Goal: Transaction & Acquisition: Purchase product/service

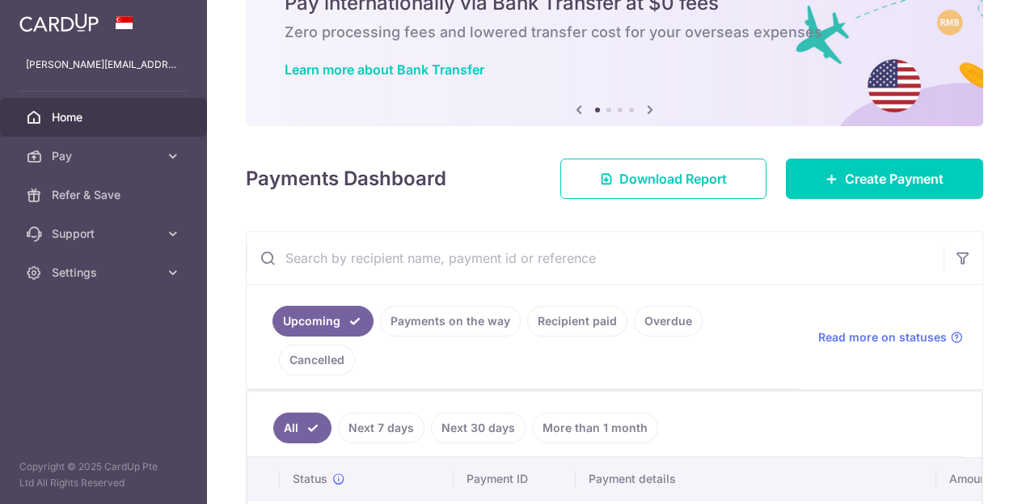
scroll to position [323, 0]
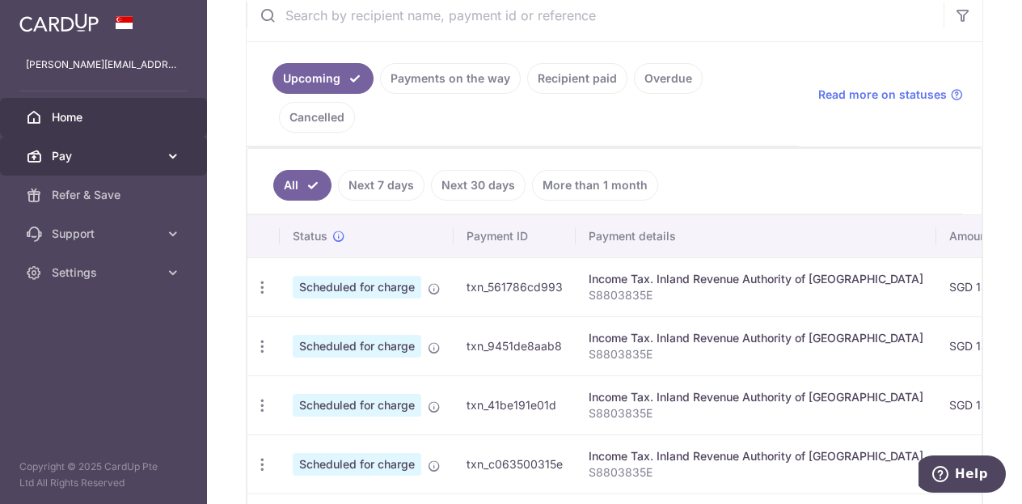
click at [154, 156] on span "Pay" at bounding box center [105, 156] width 107 height 16
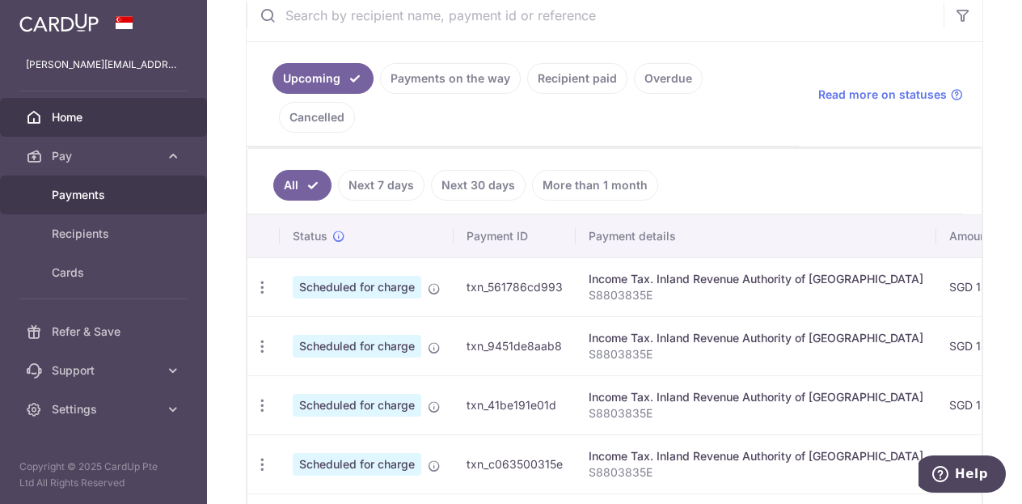
click at [102, 206] on link "Payments" at bounding box center [103, 194] width 207 height 39
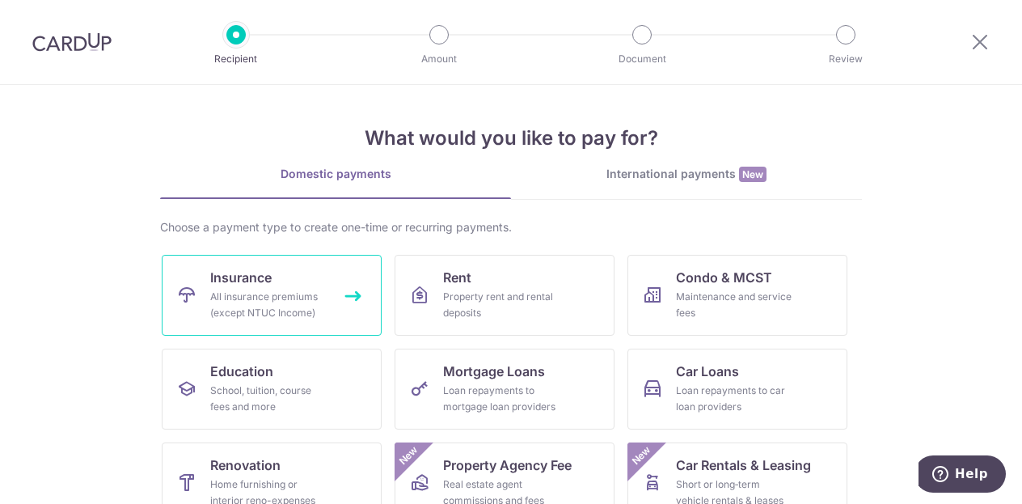
click at [258, 302] on div "All insurance premiums (except NTUC Income)" at bounding box center [268, 305] width 116 height 32
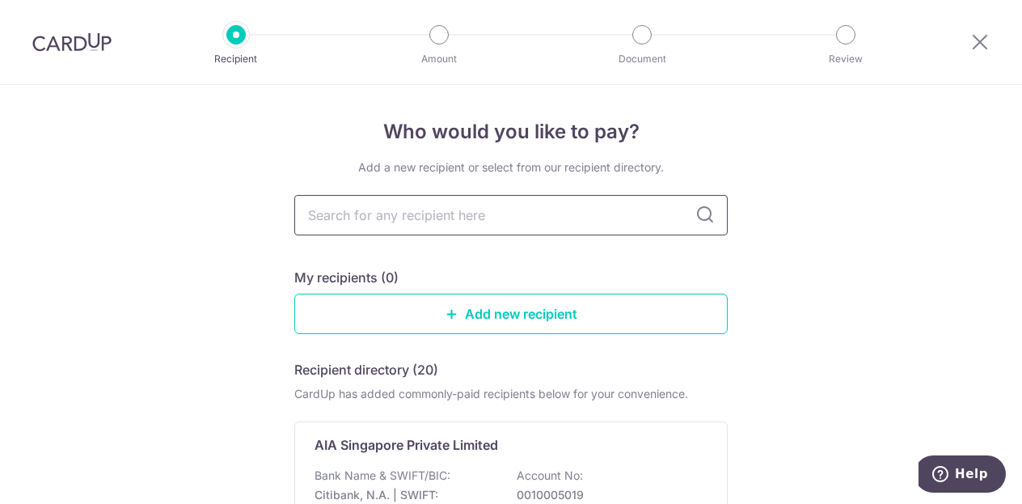
click at [550, 225] on input "text" at bounding box center [510, 215] width 433 height 40
click at [506, 213] on input "text" at bounding box center [510, 215] width 433 height 40
type input "HSBC life"
click at [702, 217] on icon at bounding box center [704, 214] width 19 height 19
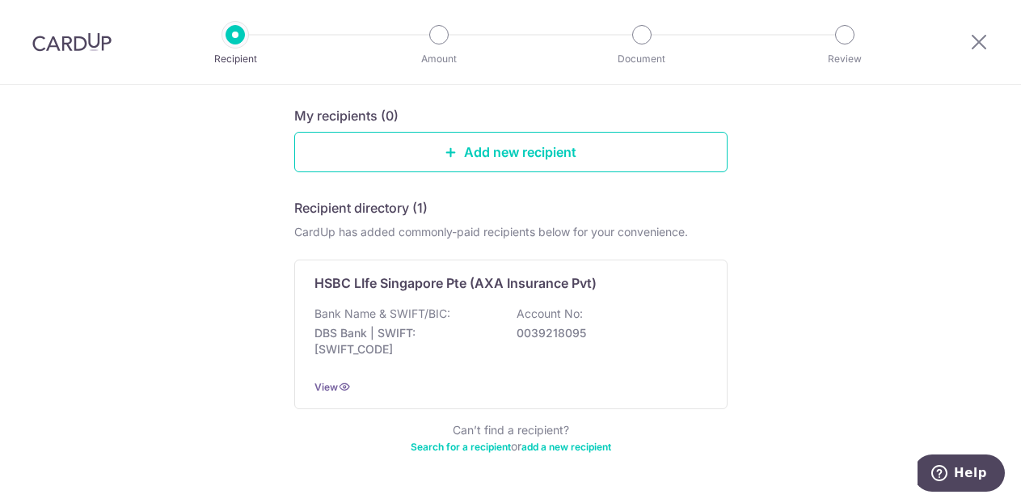
scroll to position [209, 0]
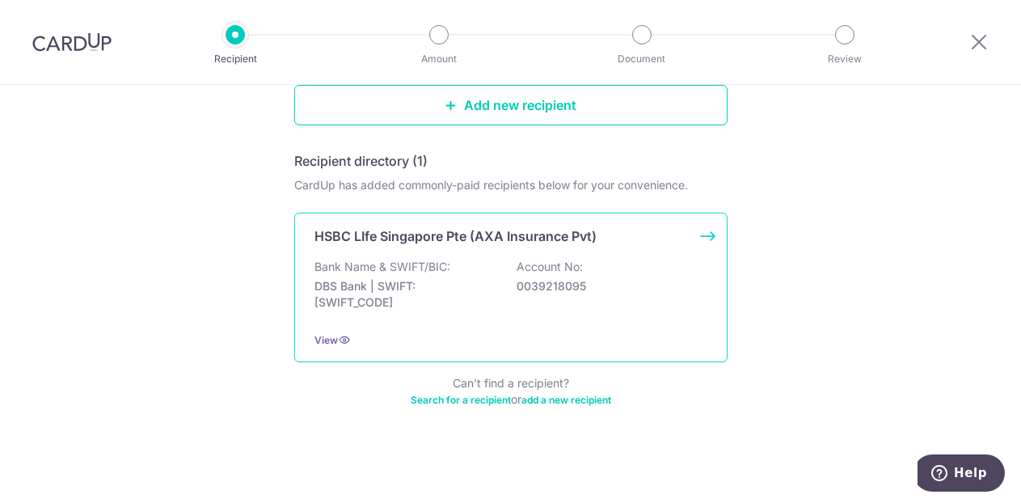
click at [543, 246] on div "HSBC LIfe Singapore Pte (AXA Insurance Pvt) Bank Name & SWIFT/BIC: DBS Bank | S…" at bounding box center [510, 288] width 433 height 150
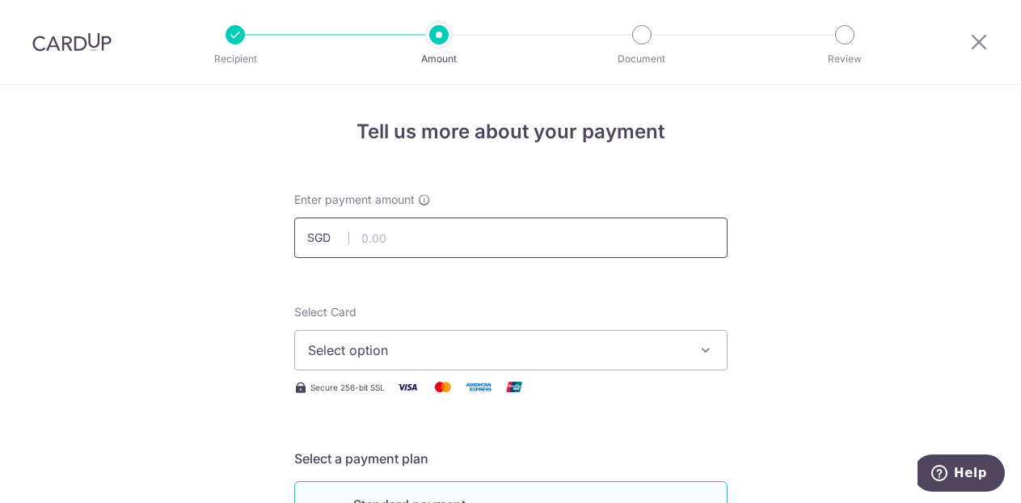
paste input "301-891552"
type input "301"
drag, startPoint x: 526, startPoint y: 243, endPoint x: 281, endPoint y: 240, distance: 245.0
click at [285, 240] on div "Enter payment amount SGD 301" at bounding box center [511, 225] width 453 height 66
click at [472, 338] on button "Select option" at bounding box center [510, 350] width 433 height 40
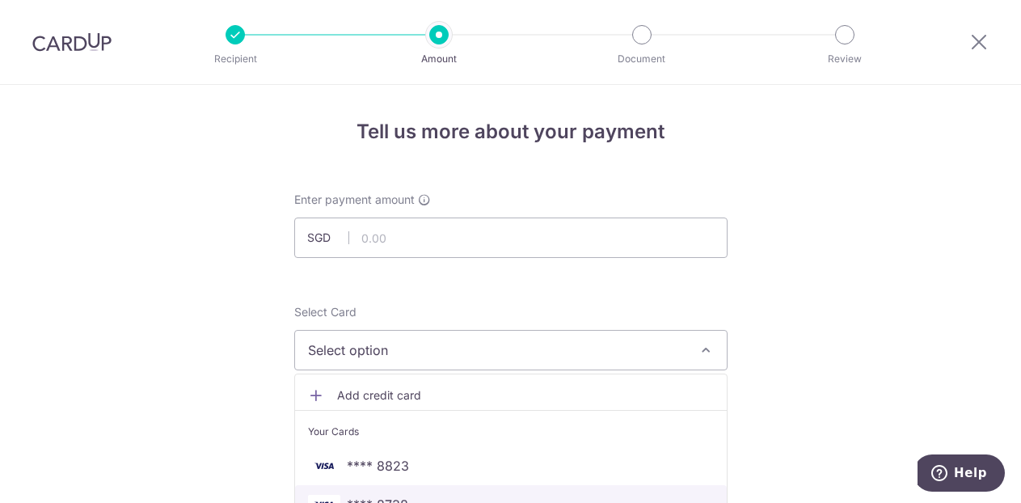
scroll to position [162, 0]
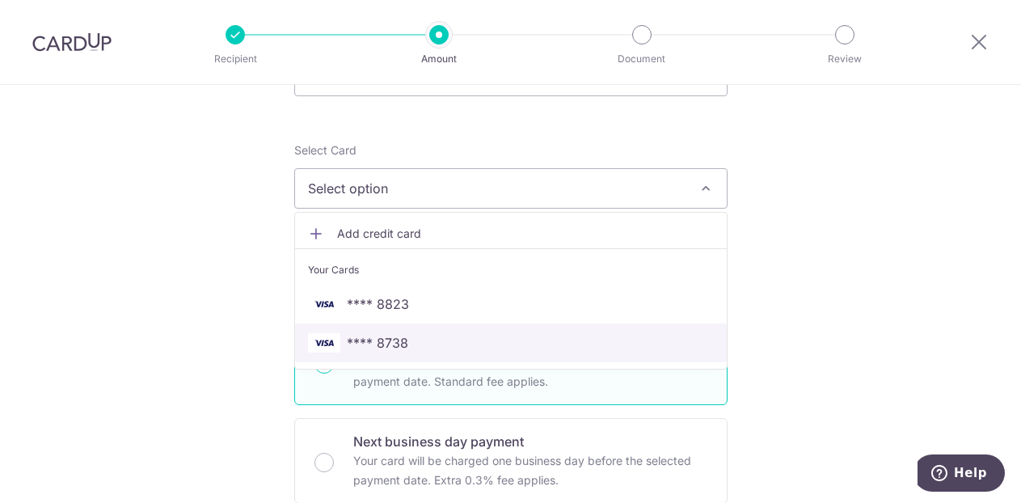
click at [534, 345] on span "**** 8738" at bounding box center [511, 342] width 406 height 19
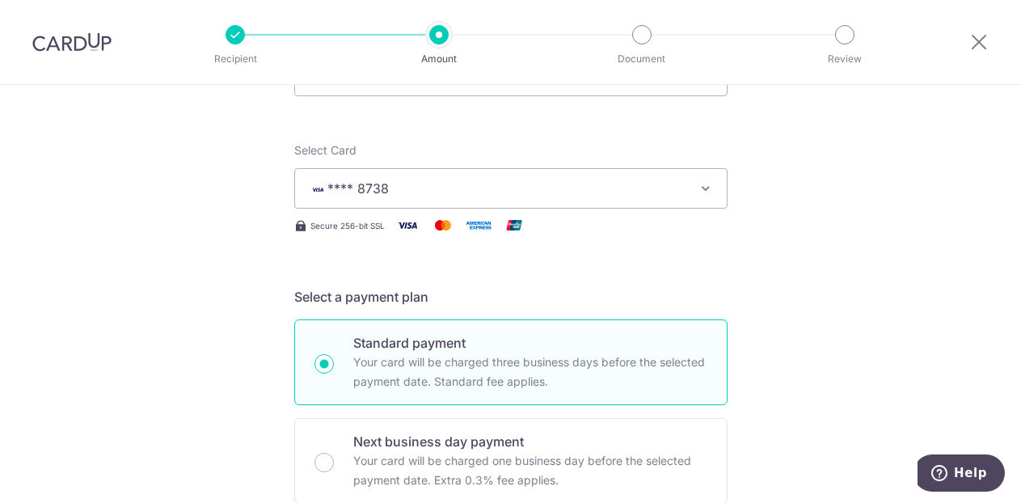
scroll to position [0, 0]
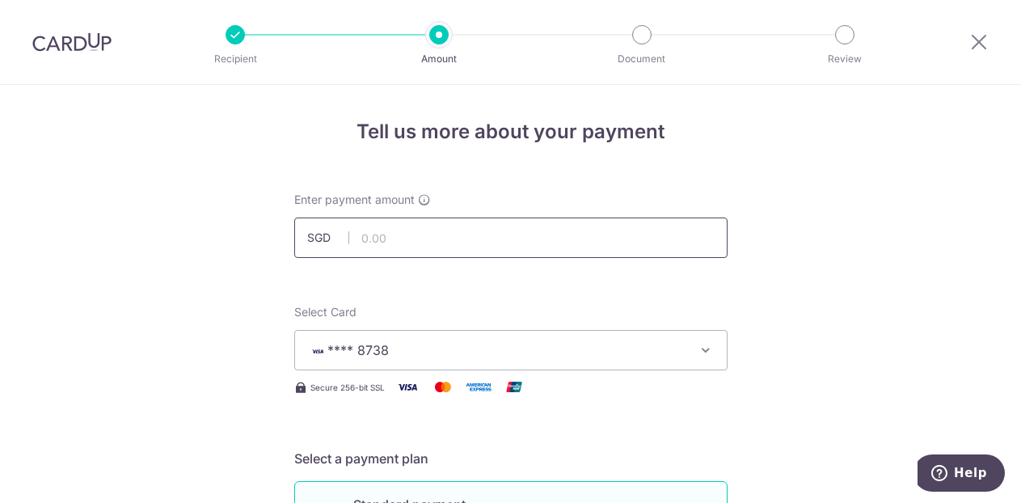
click at [592, 242] on input "text" at bounding box center [510, 237] width 433 height 40
type input "1,116.00"
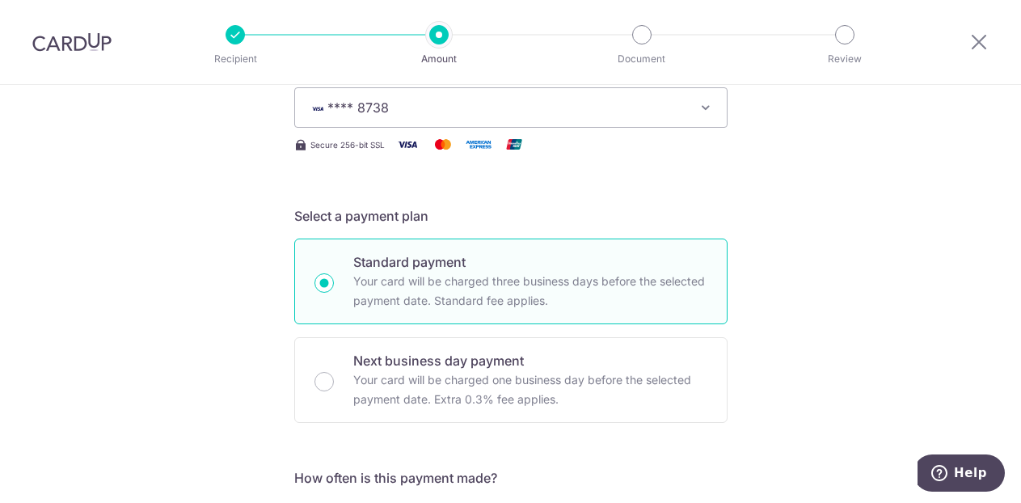
scroll to position [485, 0]
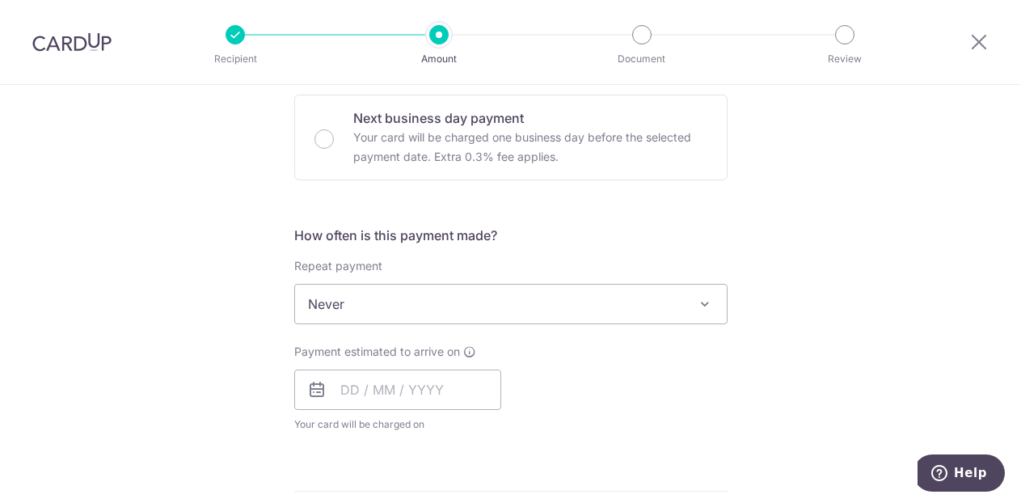
click at [671, 305] on span "Never" at bounding box center [511, 304] width 432 height 39
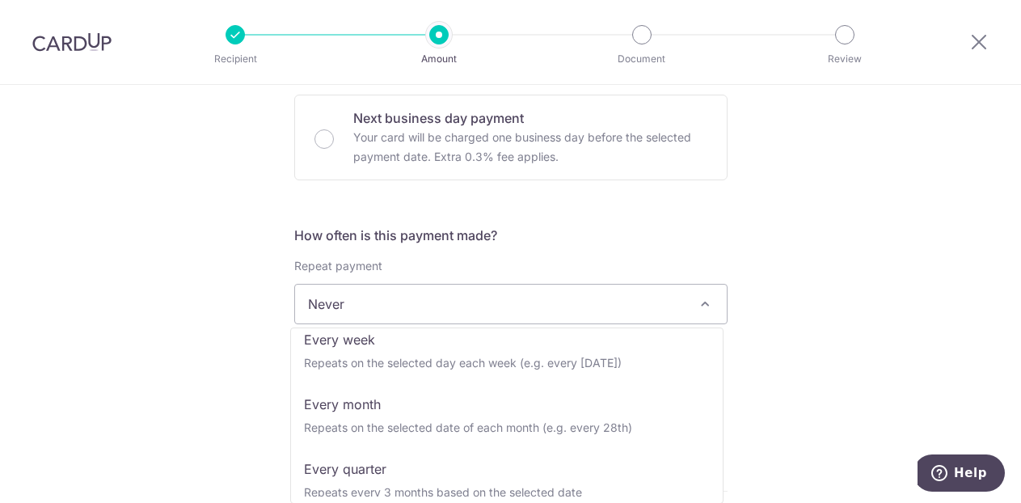
scroll to position [162, 0]
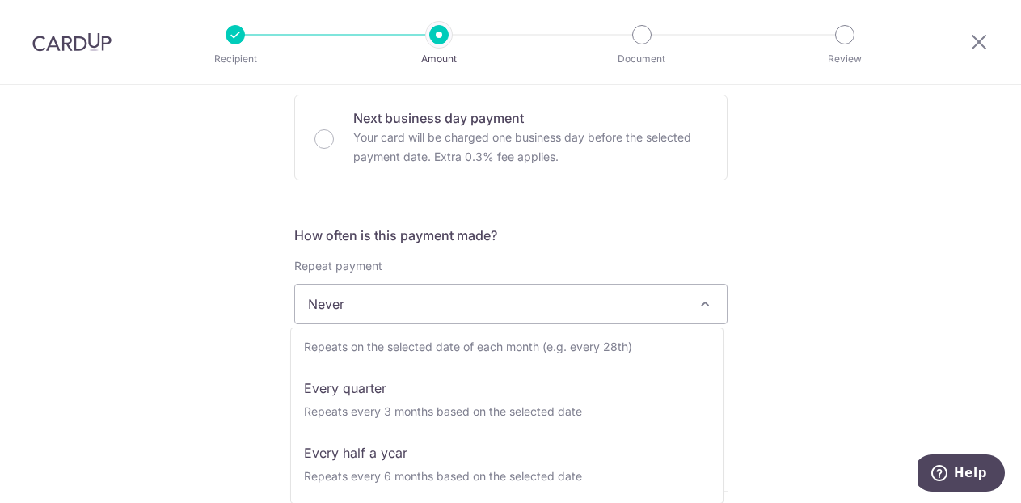
click at [832, 267] on div "Tell us more about your payment Enter payment amount SGD 1,116.00 1116.00 Selec…" at bounding box center [510, 331] width 1021 height 1463
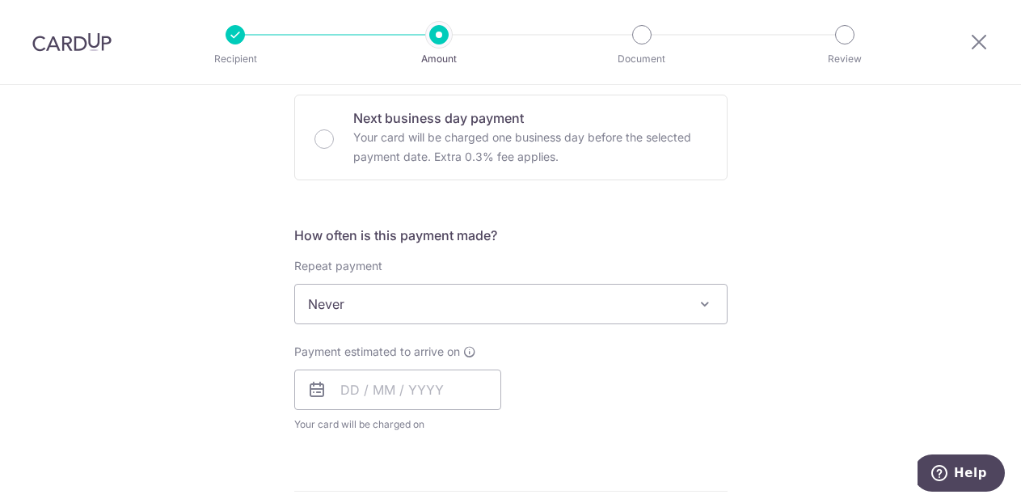
scroll to position [647, 0]
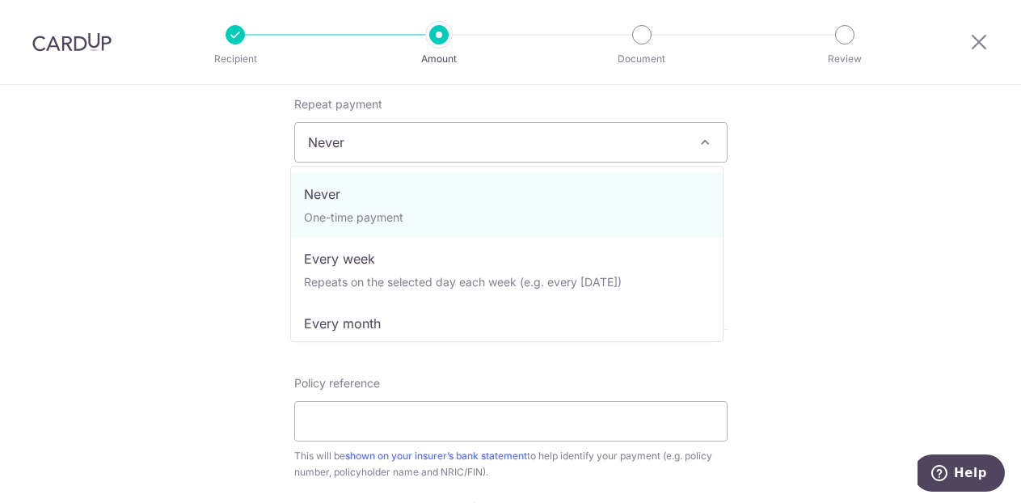
click at [662, 129] on span "Never" at bounding box center [511, 142] width 432 height 39
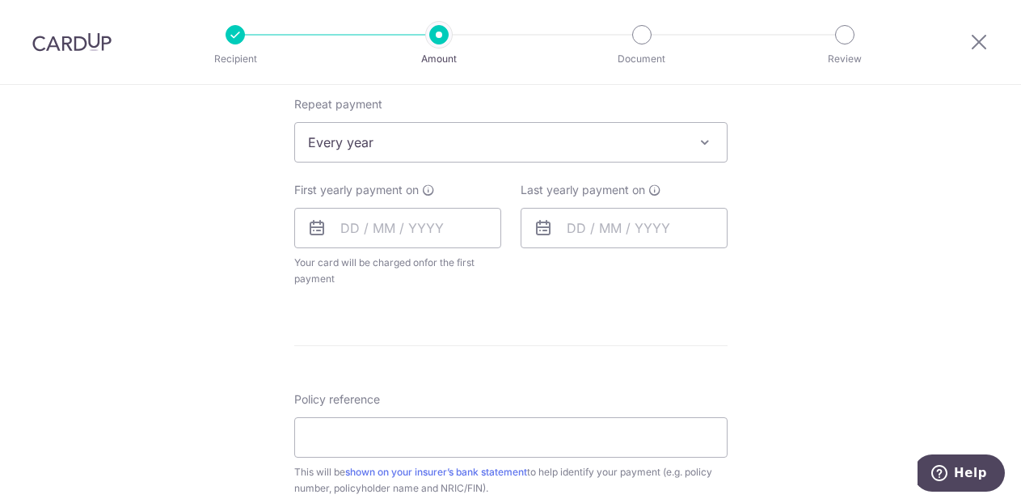
scroll to position [485, 0]
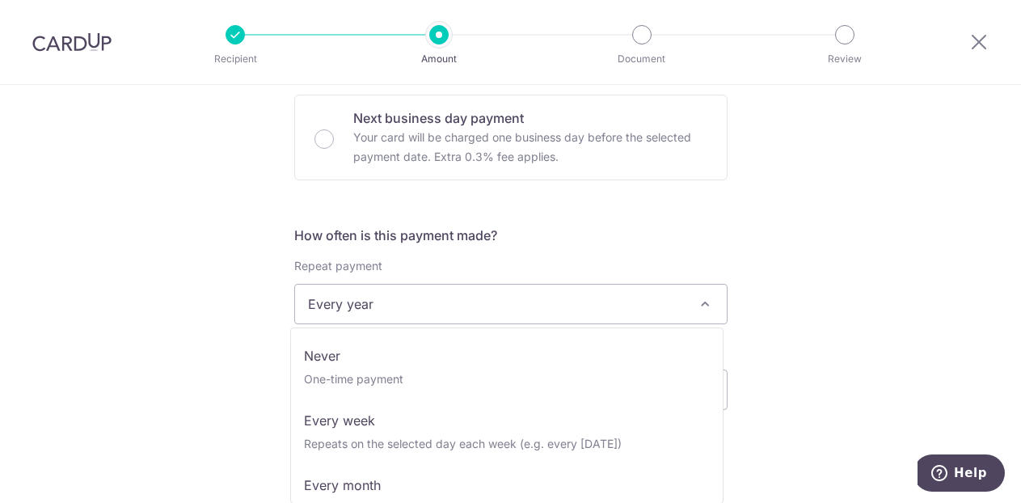
click at [663, 309] on span "Every year" at bounding box center [511, 304] width 432 height 39
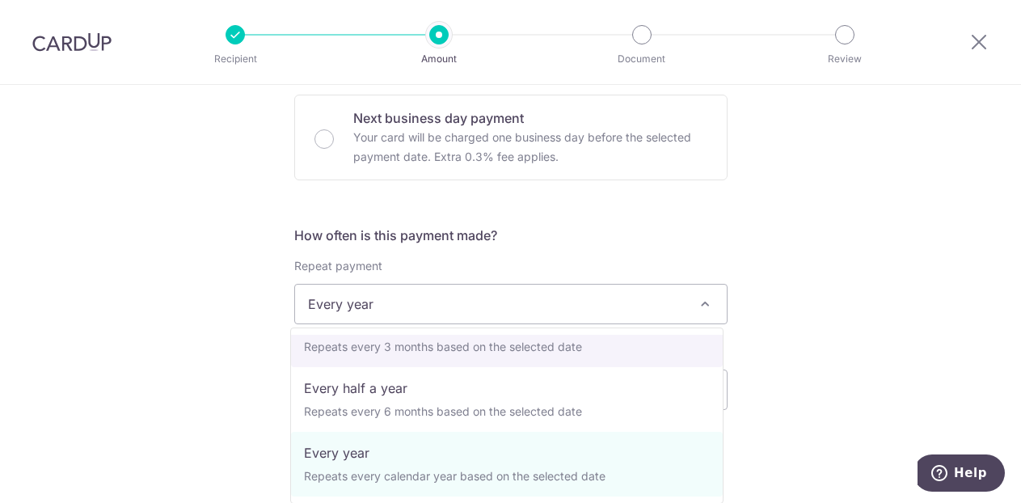
scroll to position [0, 0]
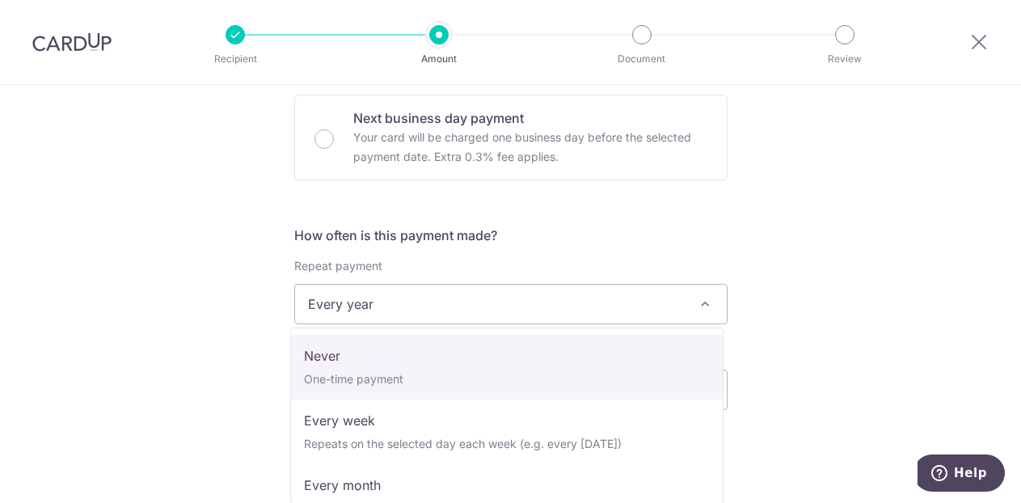
select select "1"
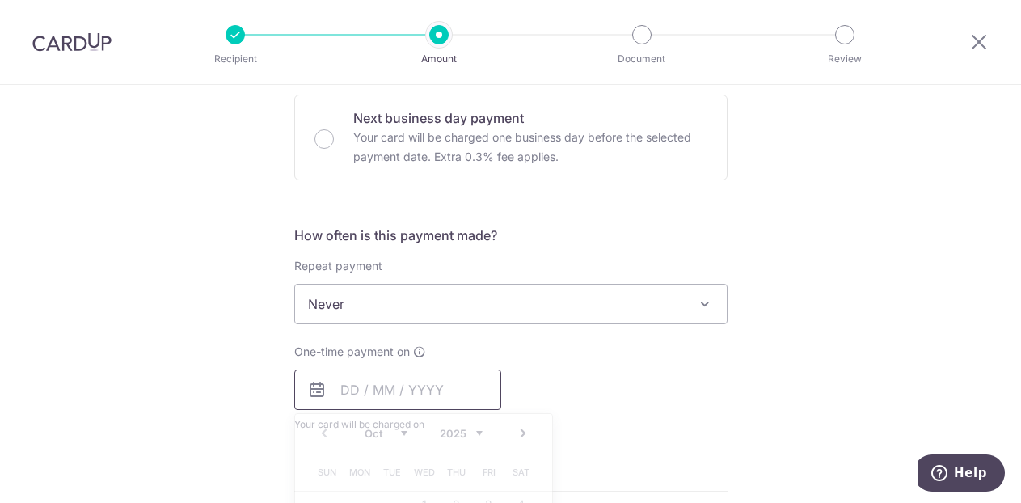
click at [374, 395] on input "text" at bounding box center [397, 389] width 207 height 40
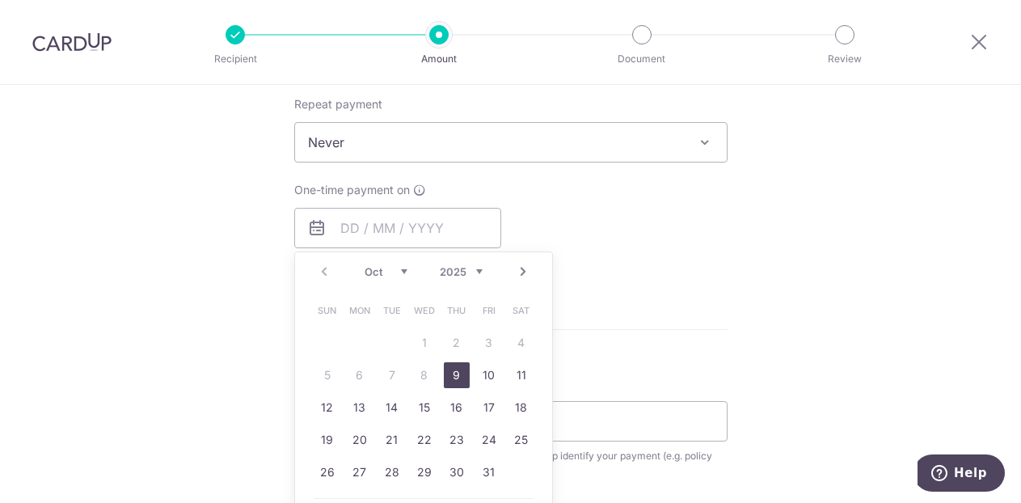
click at [450, 374] on link "9" at bounding box center [457, 375] width 26 height 26
type input "09/10/2025"
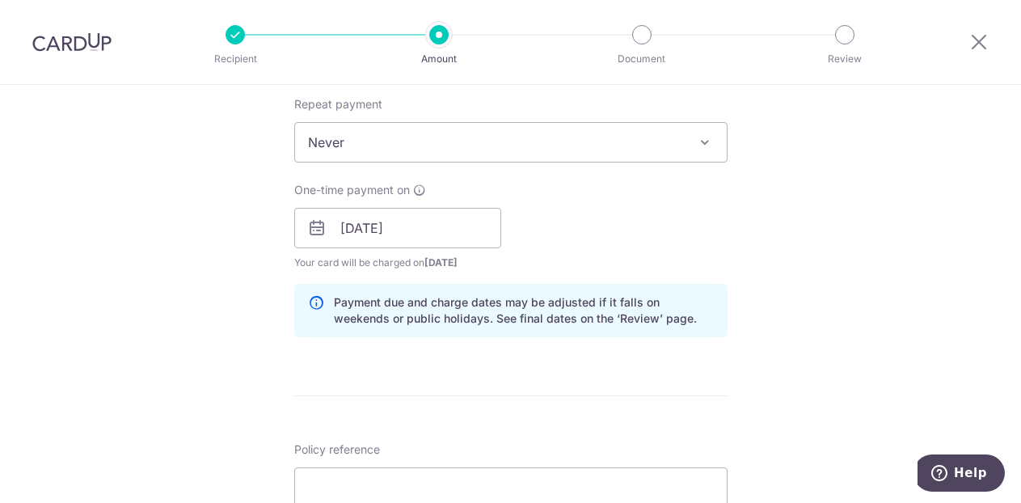
scroll to position [728, 0]
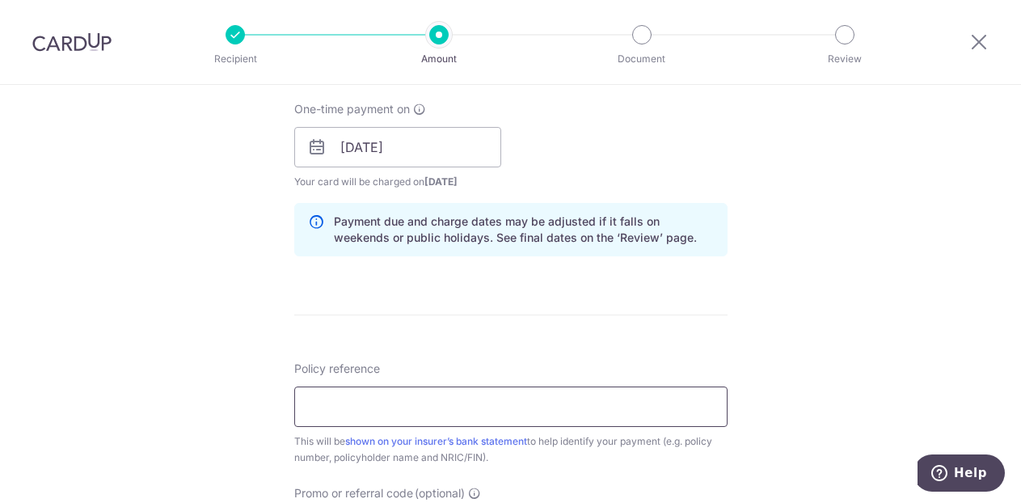
click at [445, 415] on input "Policy reference" at bounding box center [510, 406] width 433 height 40
paste input "301-8915524"
click at [787, 332] on div "Tell us more about your payment Enter payment amount SGD 1,116.00 1116.00 Selec…" at bounding box center [510, 121] width 1021 height 1529
click at [334, 399] on input "301-8915524" at bounding box center [510, 406] width 433 height 40
click at [681, 332] on form "Enter payment amount SGD 1,116.00 1116.00 Select Card **** 8738 Add credit card…" at bounding box center [510, 137] width 433 height 1346
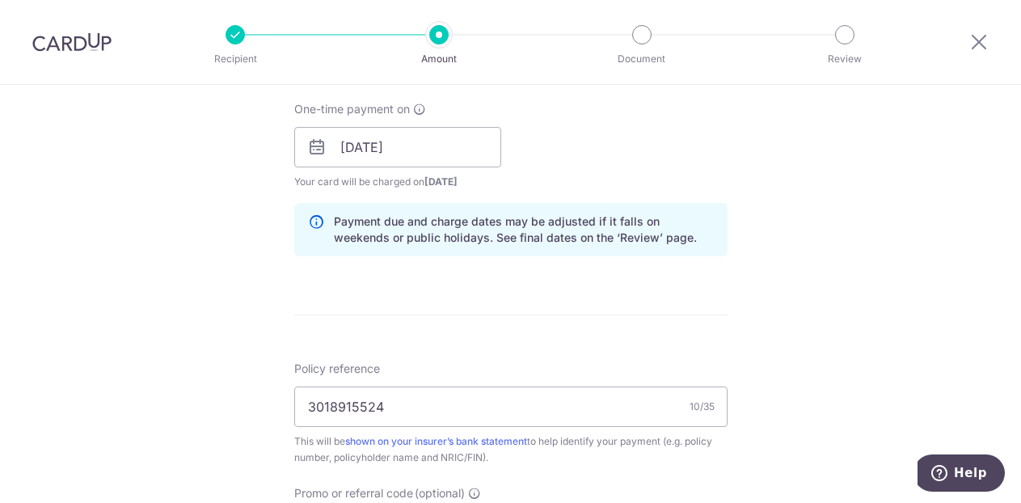
scroll to position [809, 0]
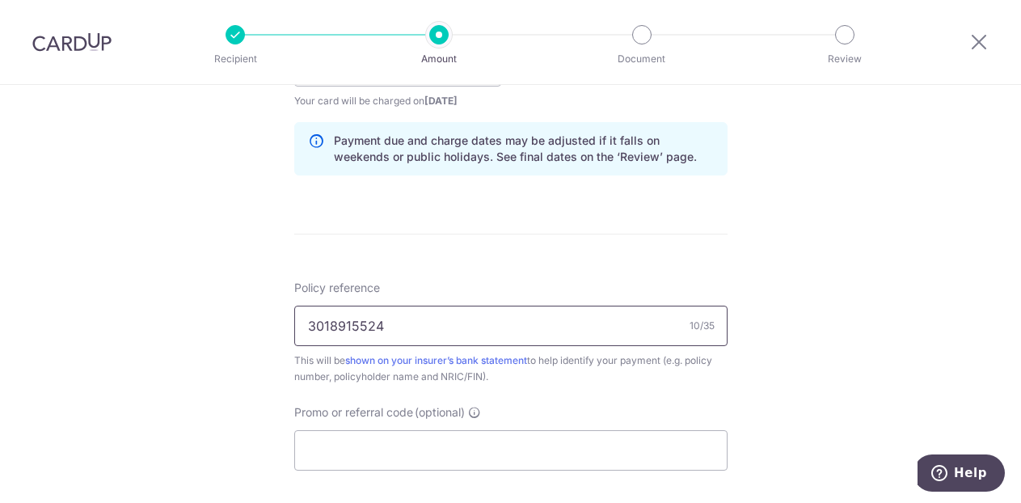
click at [325, 328] on input "3018915524" at bounding box center [510, 326] width 433 height 40
type input "301-8915524"
click at [495, 442] on input "Promo or referral code (optional)" at bounding box center [510, 450] width 433 height 40
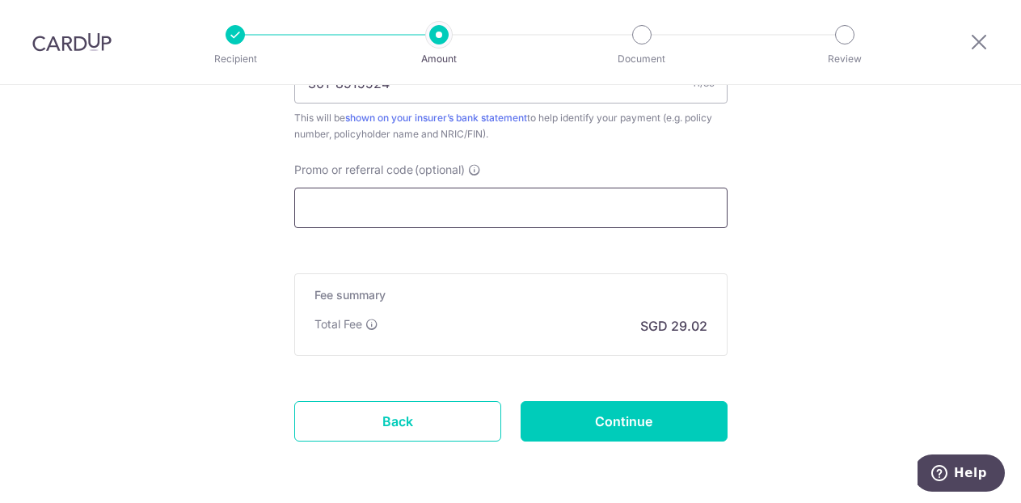
paste input "VISAFREE"
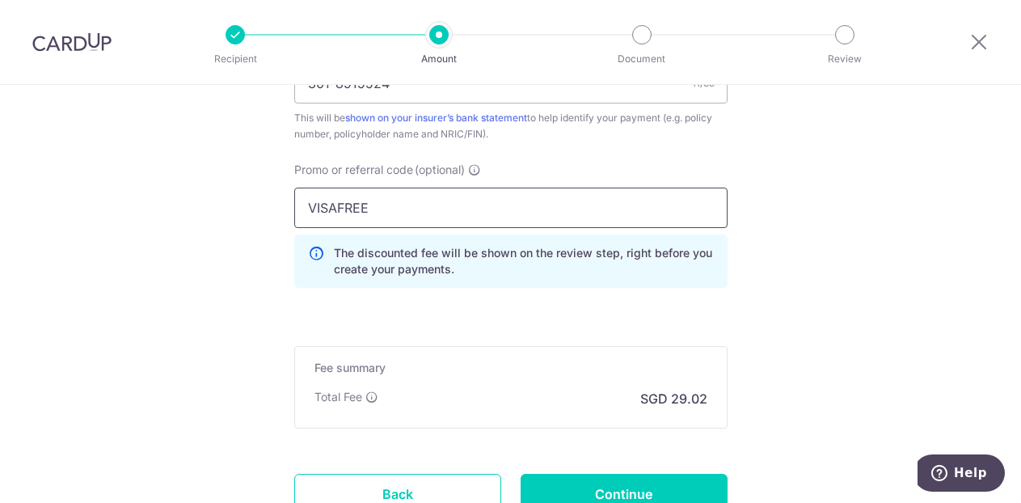
type input "VISAFREE"
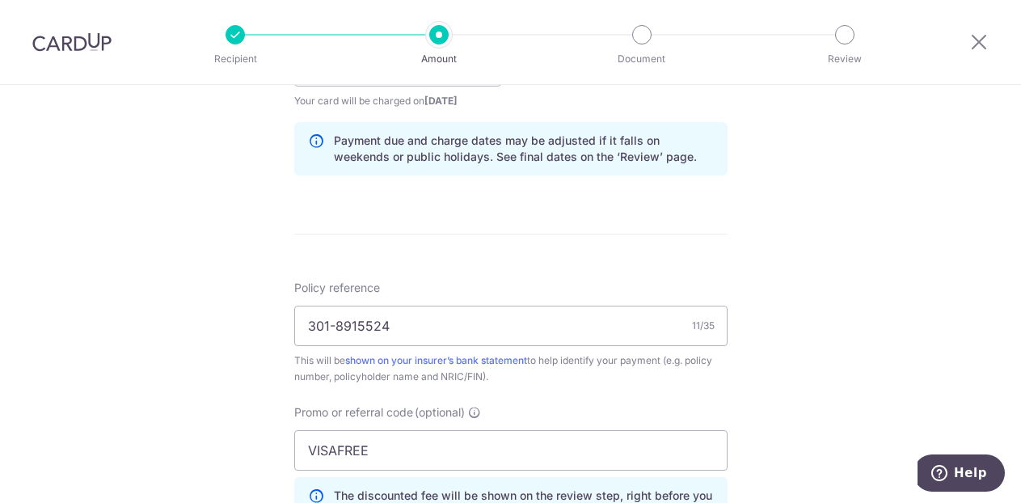
scroll to position [1184, 0]
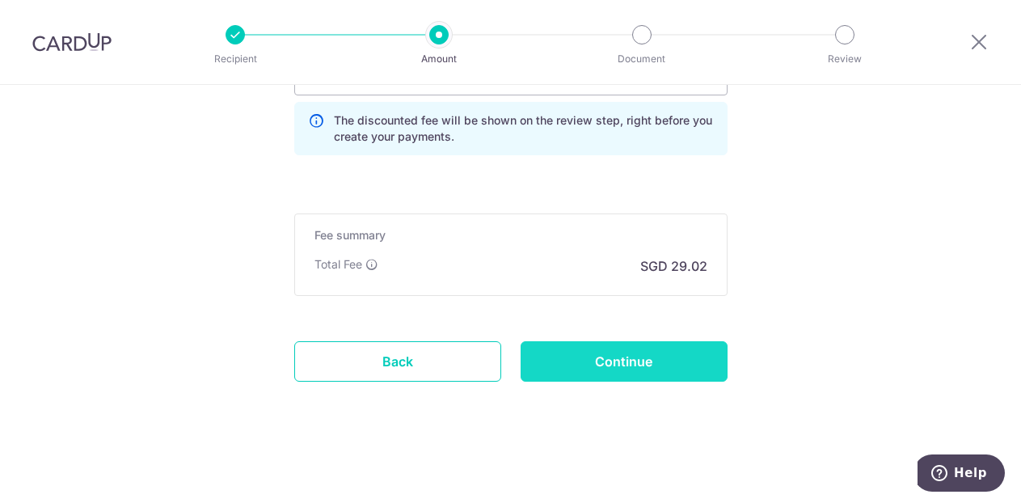
click at [661, 366] on input "Continue" at bounding box center [624, 361] width 207 height 40
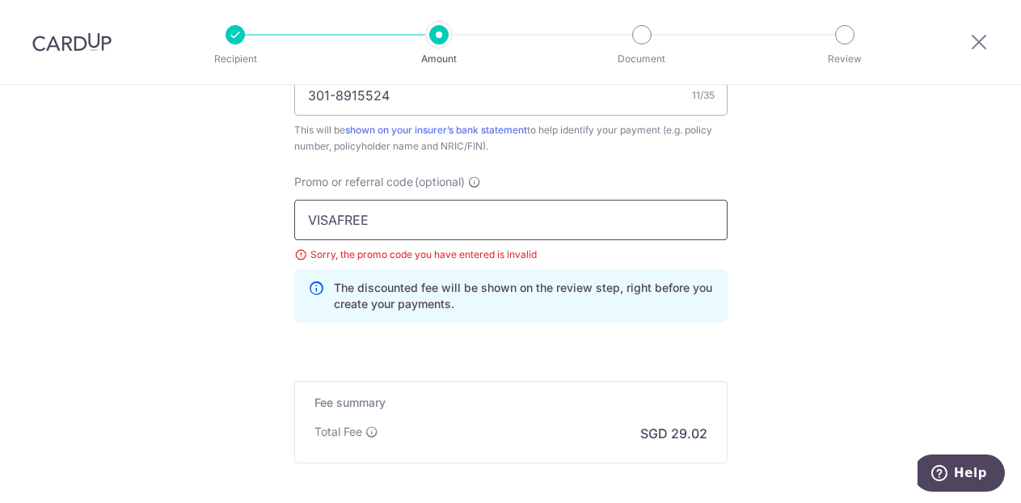
click at [534, 213] on input "VISAFREE" at bounding box center [510, 220] width 433 height 40
drag, startPoint x: 526, startPoint y: 217, endPoint x: 230, endPoint y: 220, distance: 295.9
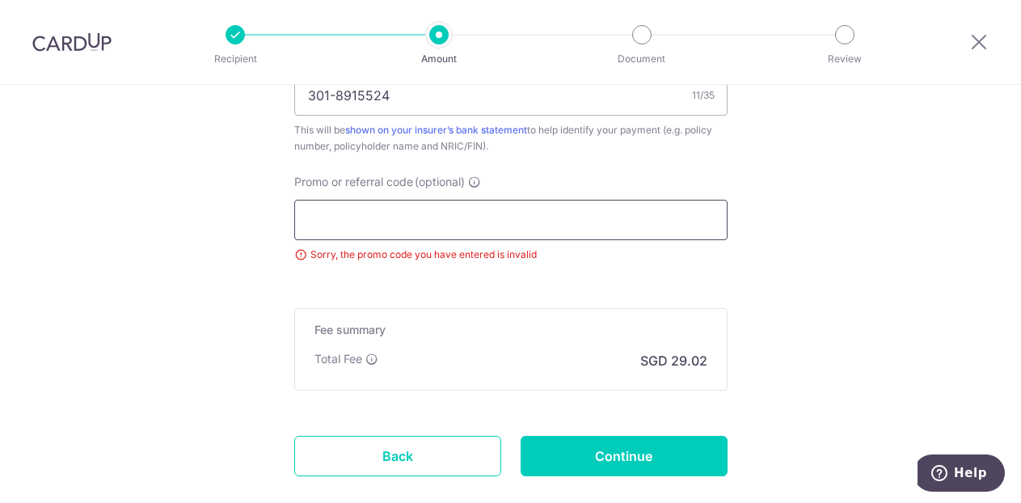
click at [558, 216] on input "Promo or referral code (optional)" at bounding box center [510, 220] width 433 height 40
paste input "OFF225"
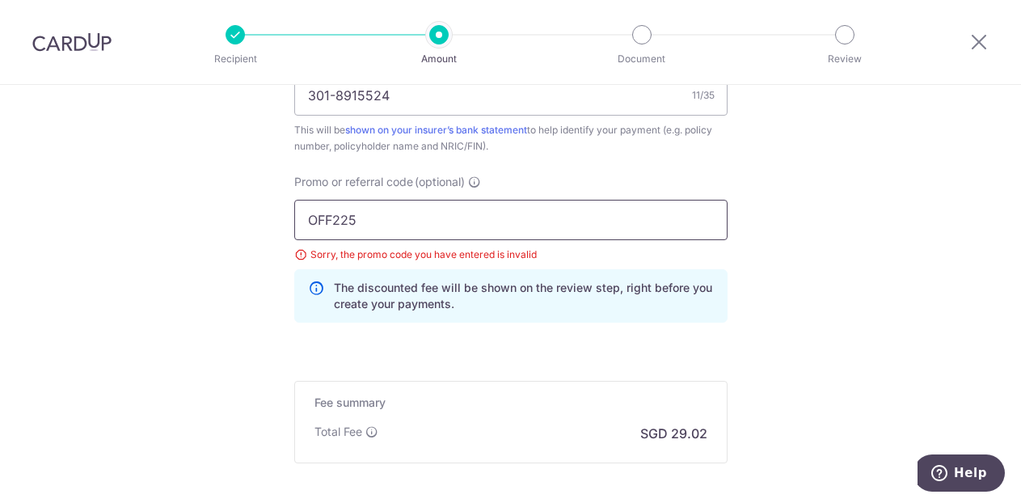
type input "OFF225"
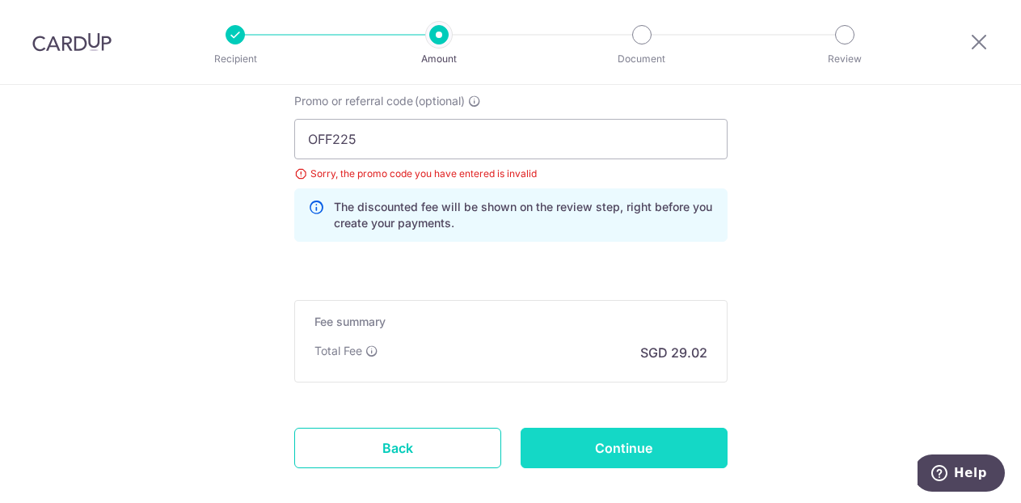
click at [653, 447] on input "Continue" at bounding box center [624, 448] width 207 height 40
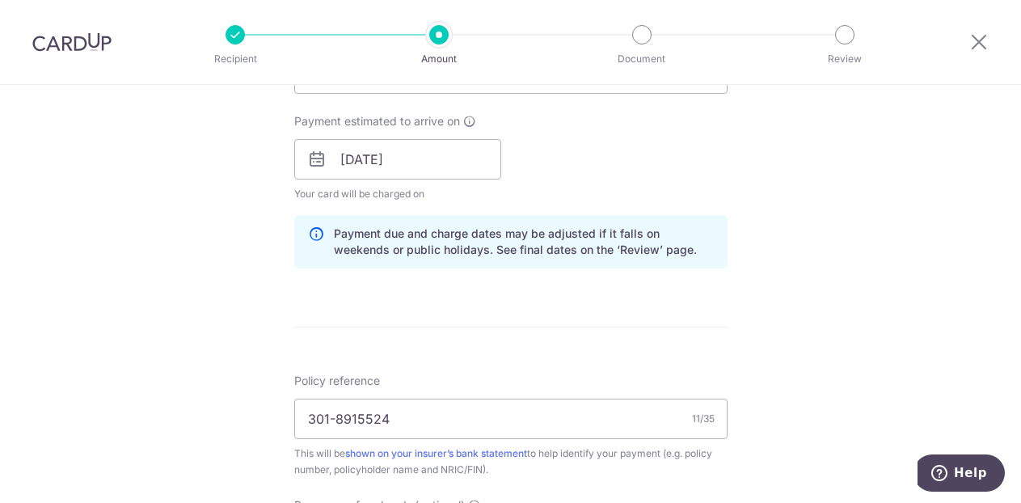
scroll to position [473, 0]
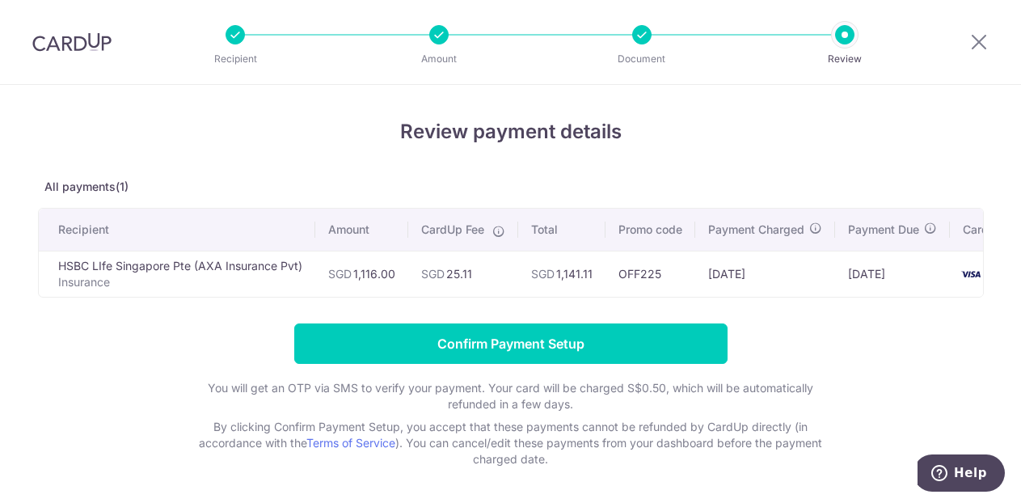
scroll to position [0, 60]
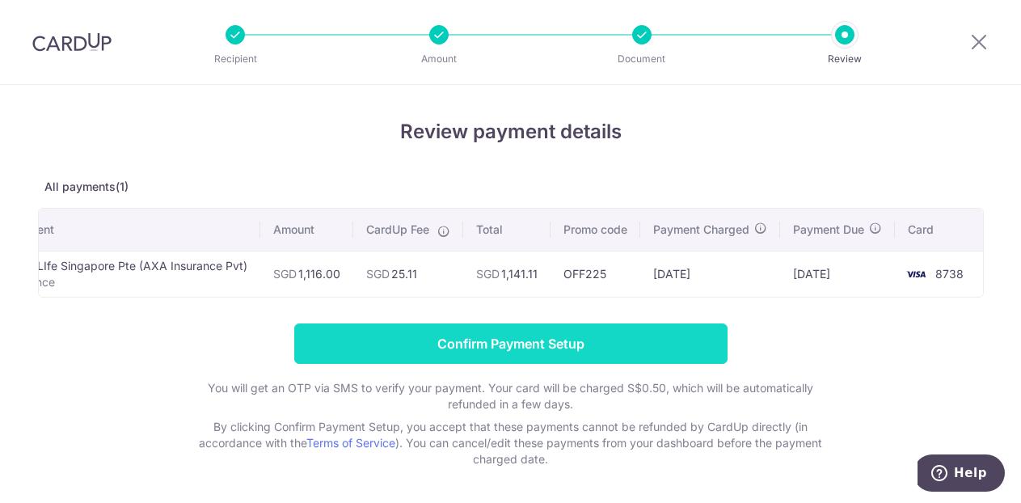
click at [627, 353] on input "Confirm Payment Setup" at bounding box center [510, 343] width 433 height 40
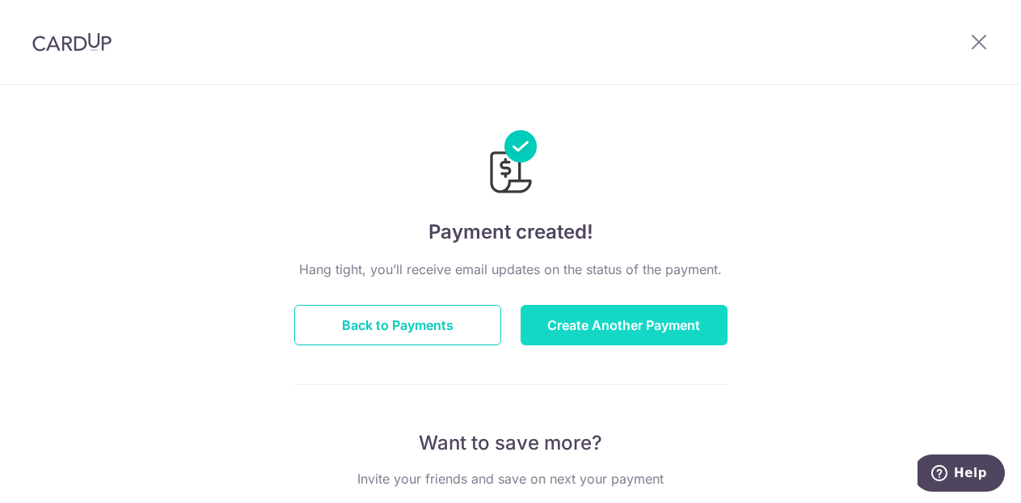
click at [619, 315] on button "Create Another Payment" at bounding box center [624, 325] width 207 height 40
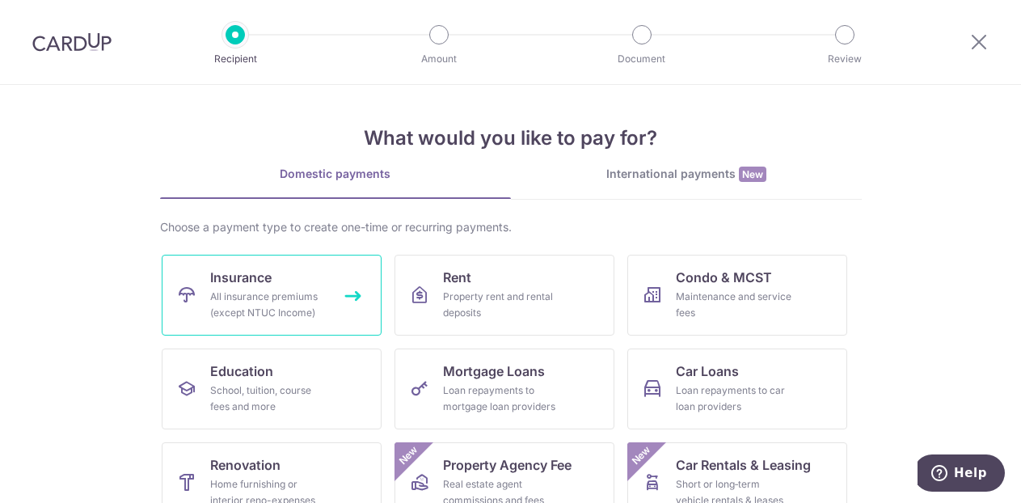
click at [263, 293] on div "All insurance premiums (except NTUC Income)" at bounding box center [268, 305] width 116 height 32
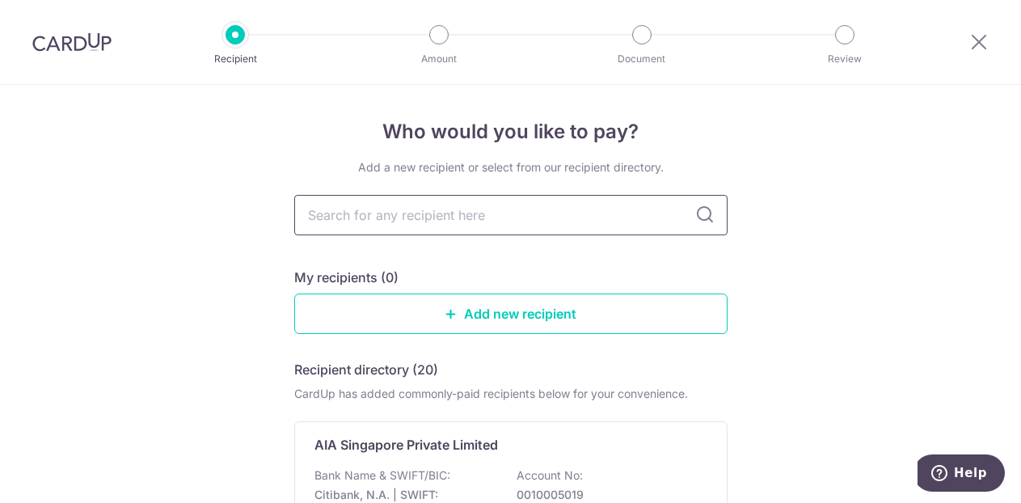
click at [501, 220] on input "text" at bounding box center [510, 215] width 433 height 40
type input "HSBC"
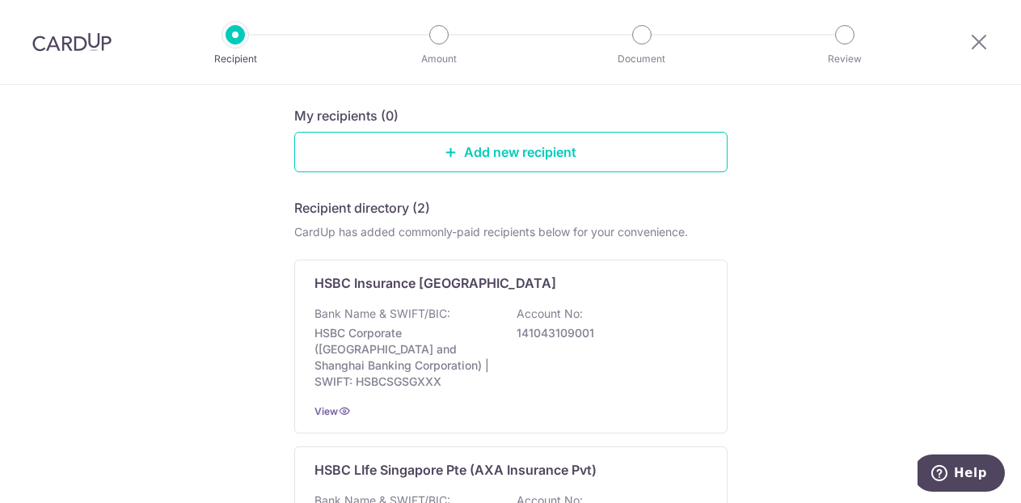
scroll to position [323, 0]
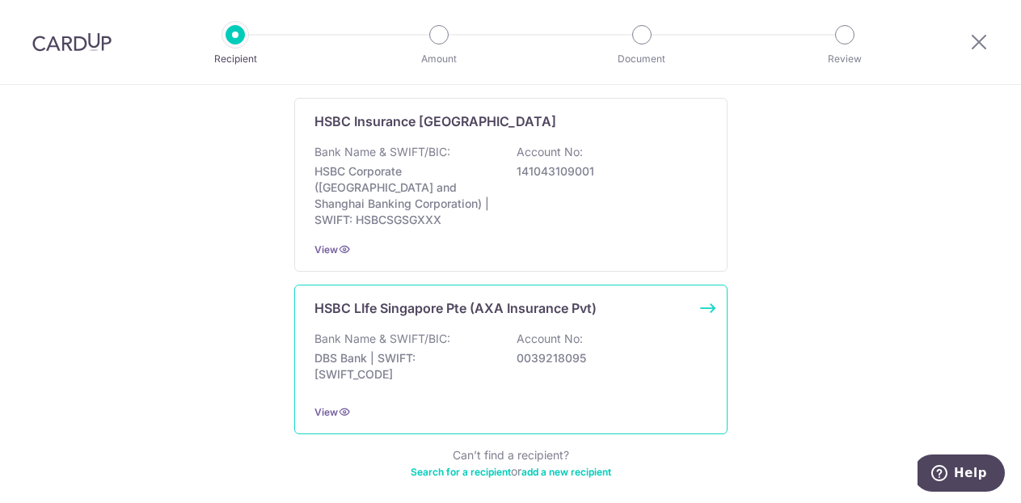
click at [581, 311] on div "HSBC LIfe Singapore Pte (AXA Insurance Pvt) Bank Name & SWIFT/BIC: DBS Bank | S…" at bounding box center [510, 360] width 433 height 150
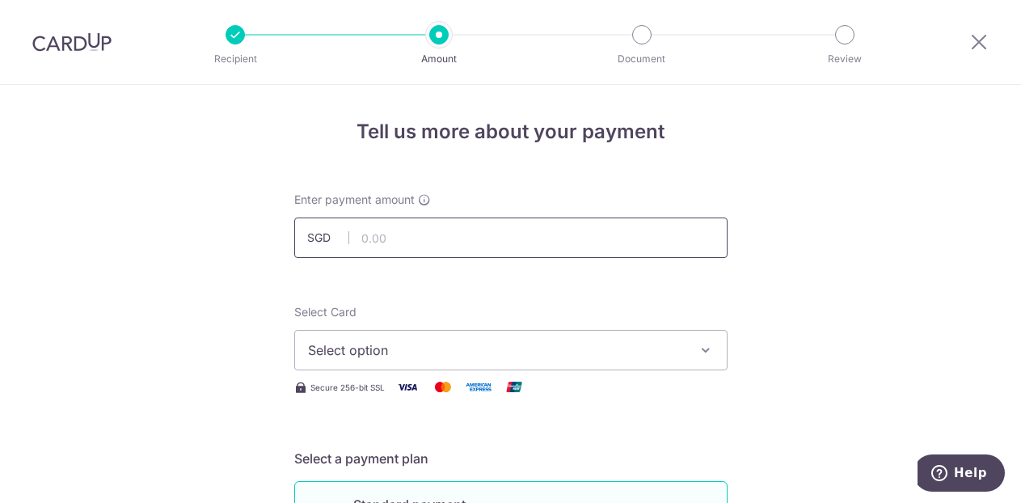
click at [447, 225] on input "text" at bounding box center [510, 237] width 433 height 40
type input "108.00"
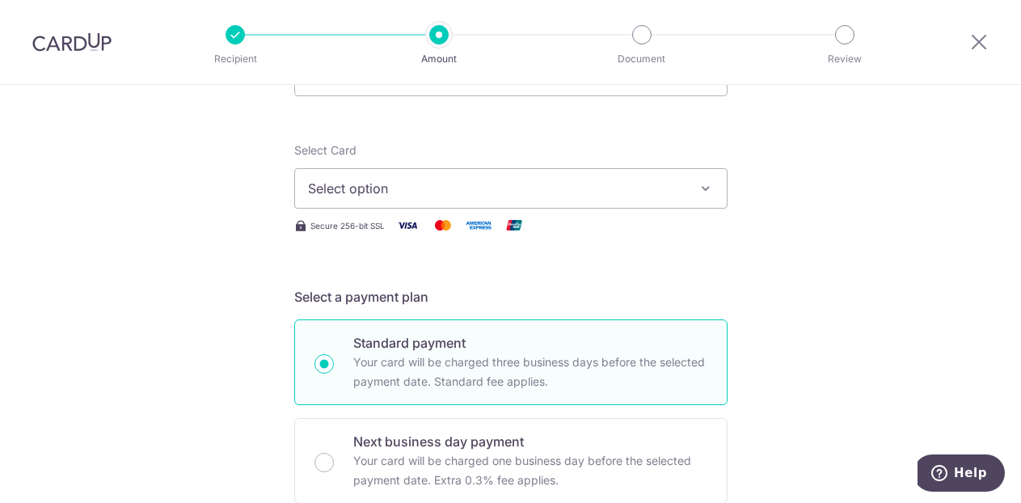
click at [690, 198] on button "Select option" at bounding box center [510, 188] width 433 height 40
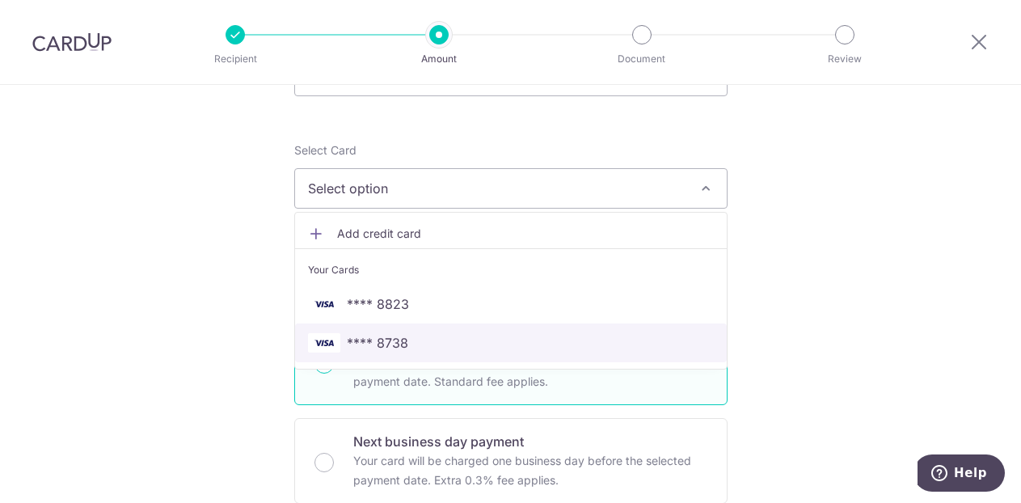
click at [598, 335] on span "**** 8738" at bounding box center [511, 342] width 406 height 19
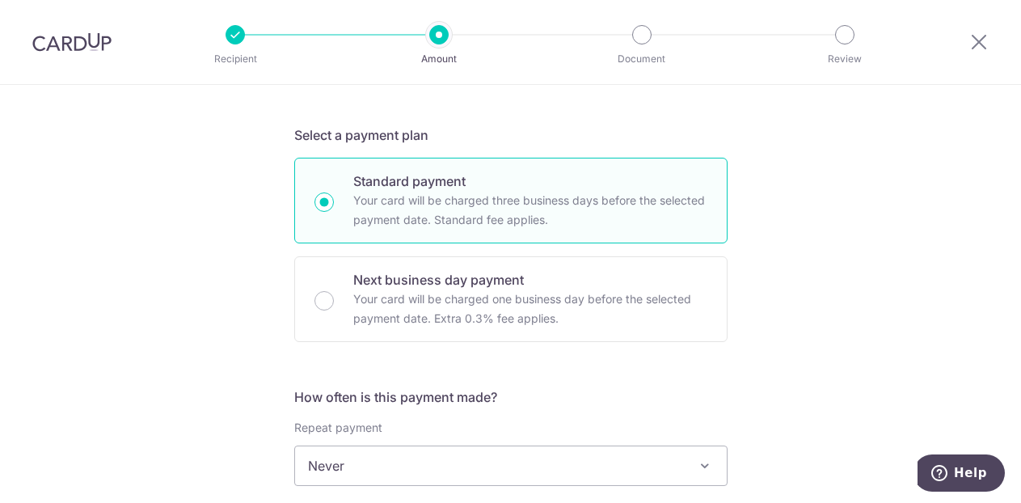
scroll to position [485, 0]
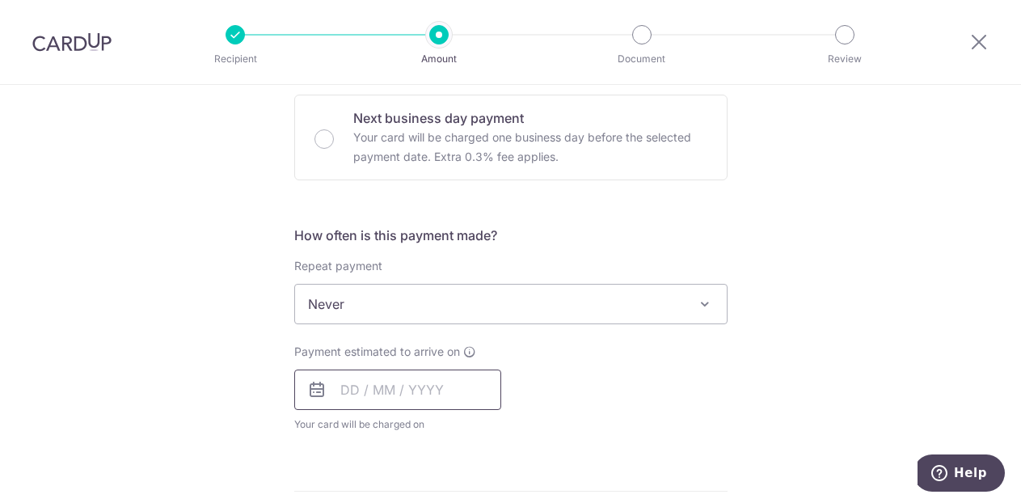
click at [348, 385] on input "text" at bounding box center [397, 389] width 207 height 40
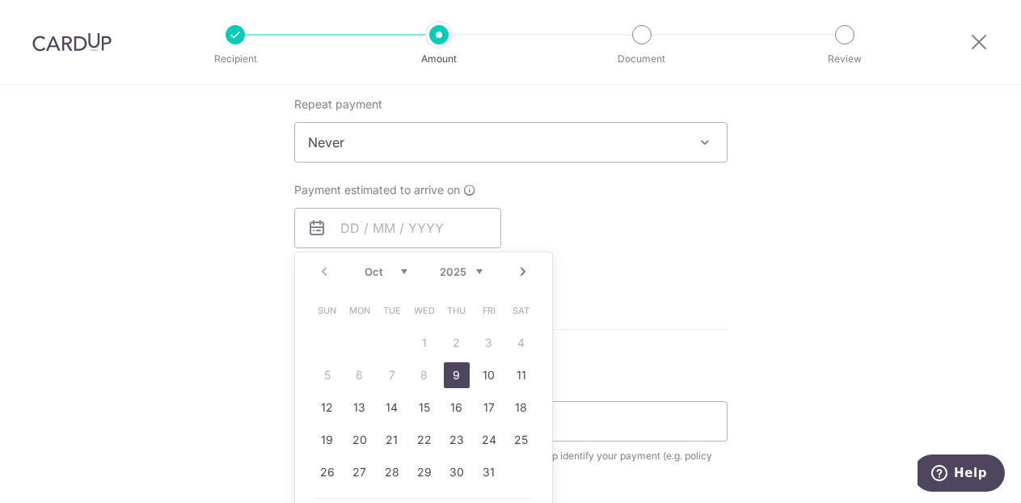
click at [455, 370] on link "9" at bounding box center [457, 375] width 26 height 26
type input "[DATE]"
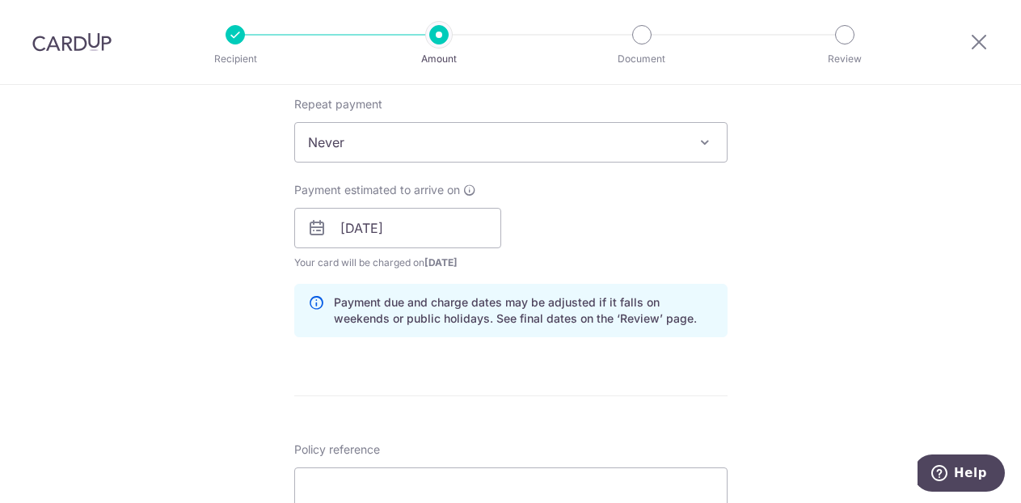
scroll to position [809, 0]
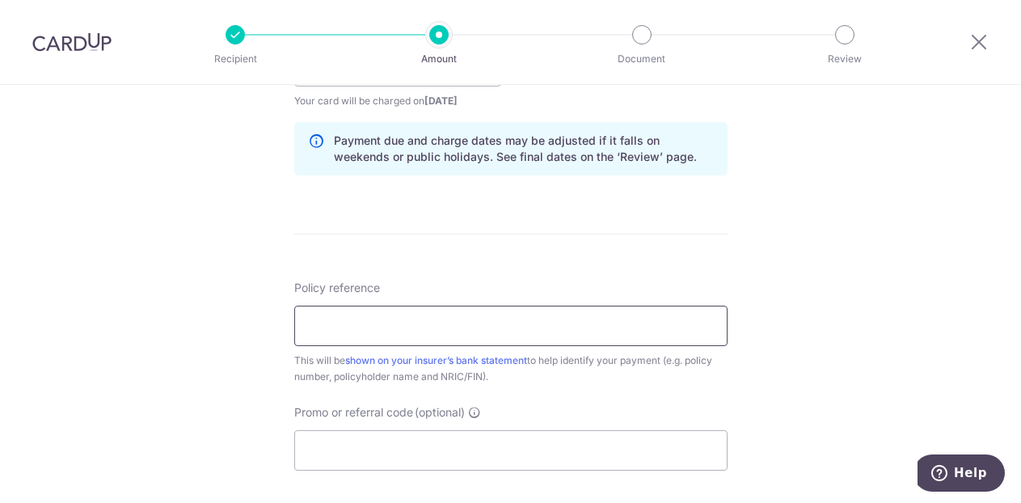
click at [673, 330] on input "Policy reference" at bounding box center [510, 326] width 433 height 40
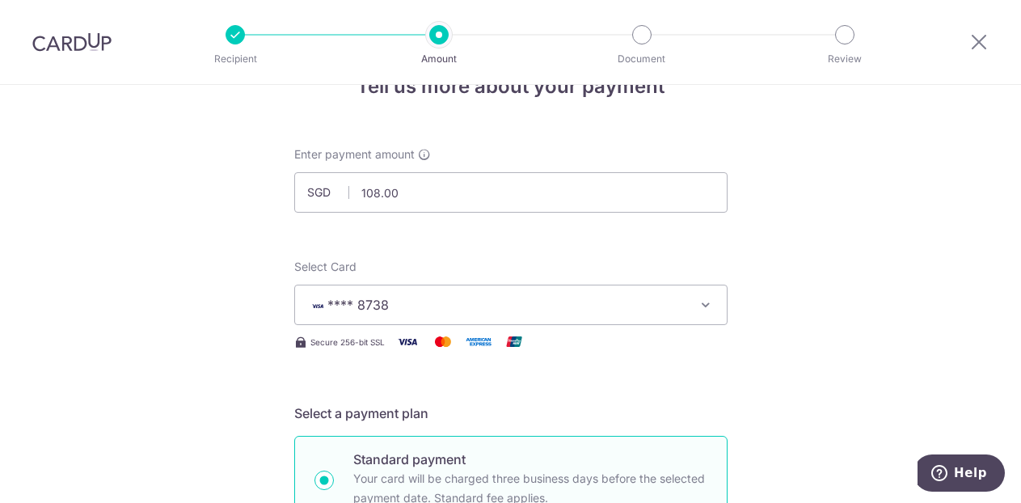
scroll to position [0, 0]
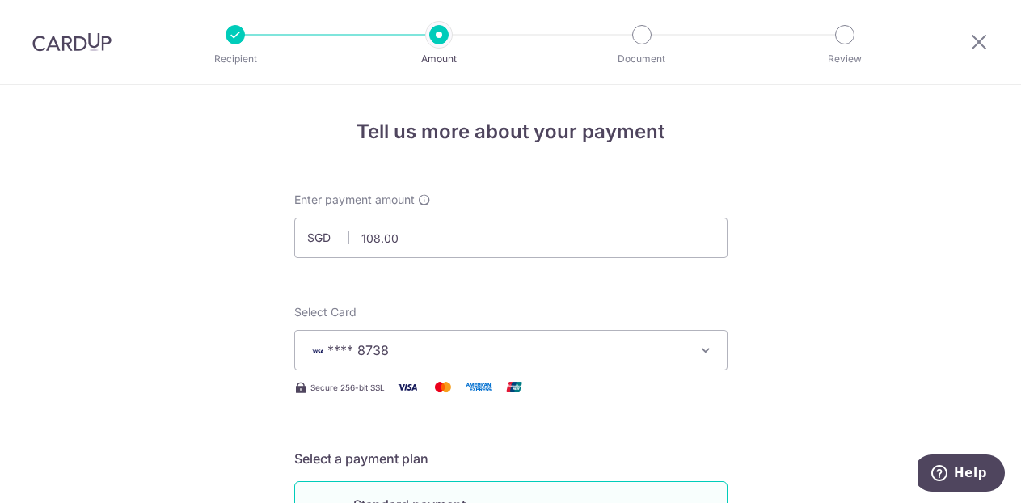
drag, startPoint x: 1011, startPoint y: 33, endPoint x: 993, endPoint y: 36, distance: 18.1
click at [1005, 36] on div at bounding box center [979, 42] width 84 height 84
click at [990, 36] on div at bounding box center [979, 42] width 84 height 84
drag, startPoint x: 955, startPoint y: 58, endPoint x: 979, endPoint y: 44, distance: 27.9
click at [960, 58] on div at bounding box center [979, 42] width 84 height 84
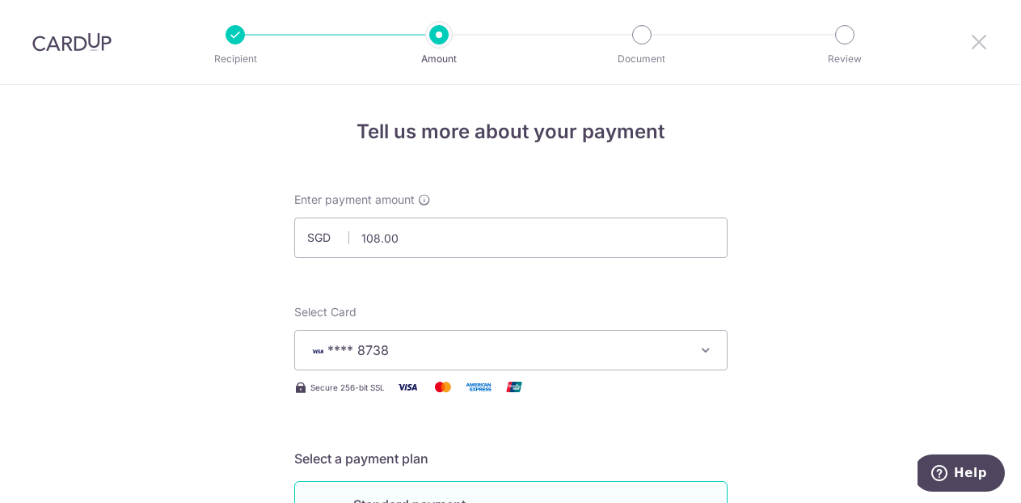
click at [986, 42] on icon at bounding box center [978, 42] width 19 height 20
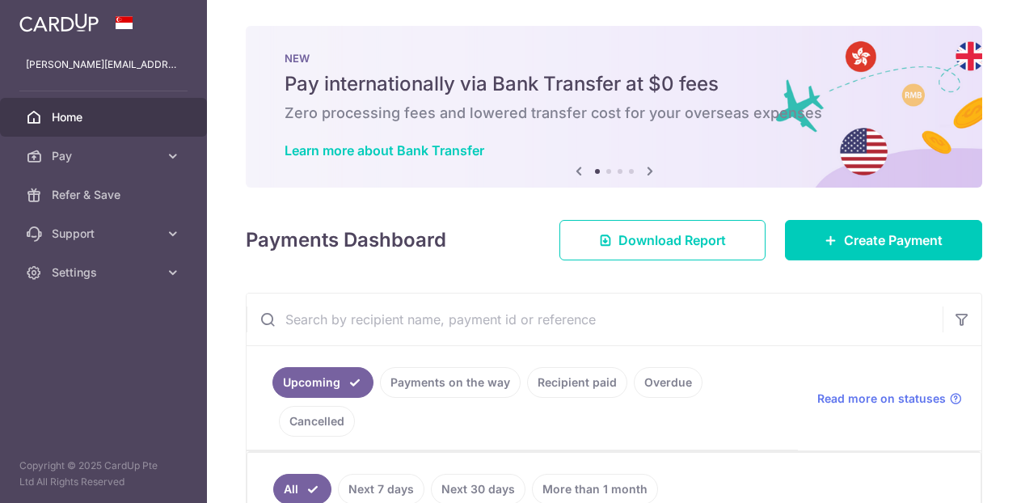
scroll to position [243, 0]
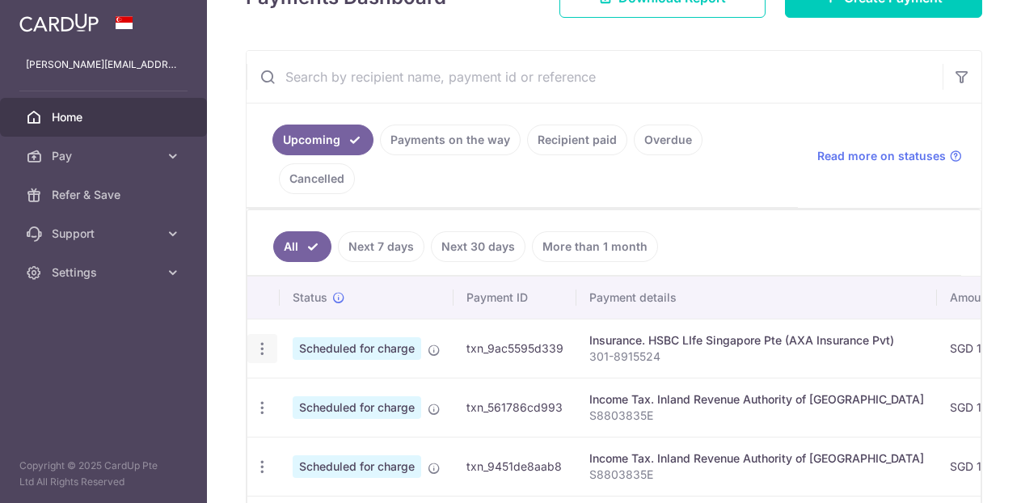
click at [270, 353] on div "Update payment Cancel payment" at bounding box center [262, 349] width 30 height 30
click at [263, 347] on icon "button" at bounding box center [262, 348] width 17 height 17
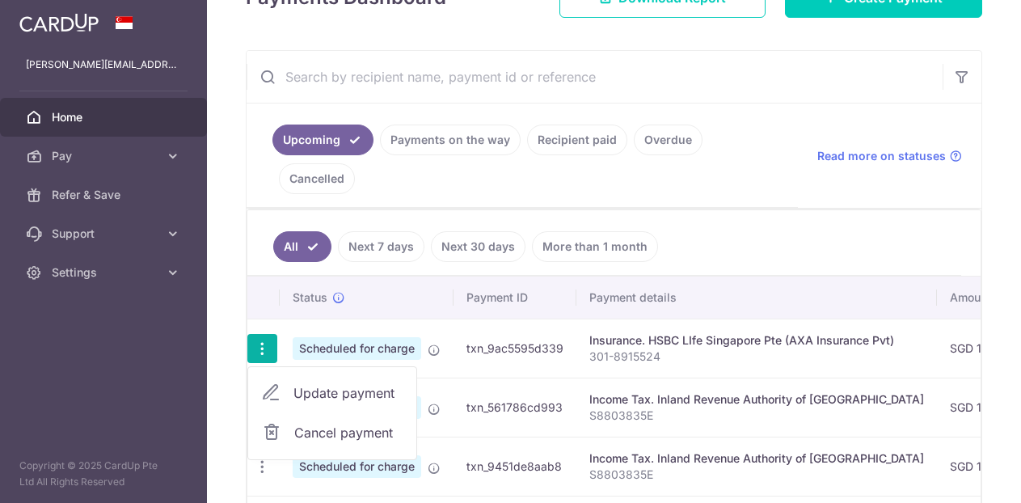
click at [370, 398] on span "Update payment" at bounding box center [348, 392] width 110 height 19
radio input "true"
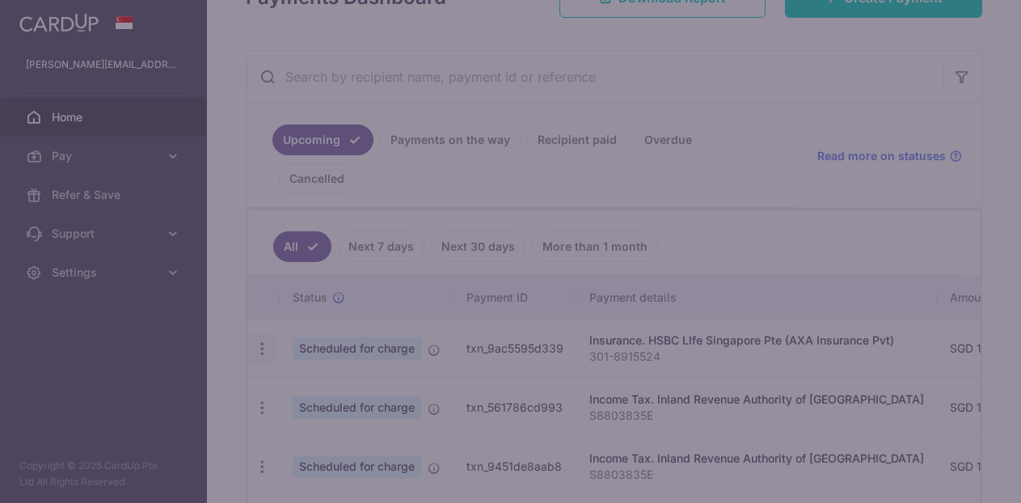
type input "1,116.00"
type input "[DATE]"
type input "301-8915524"
type input "OFF225"
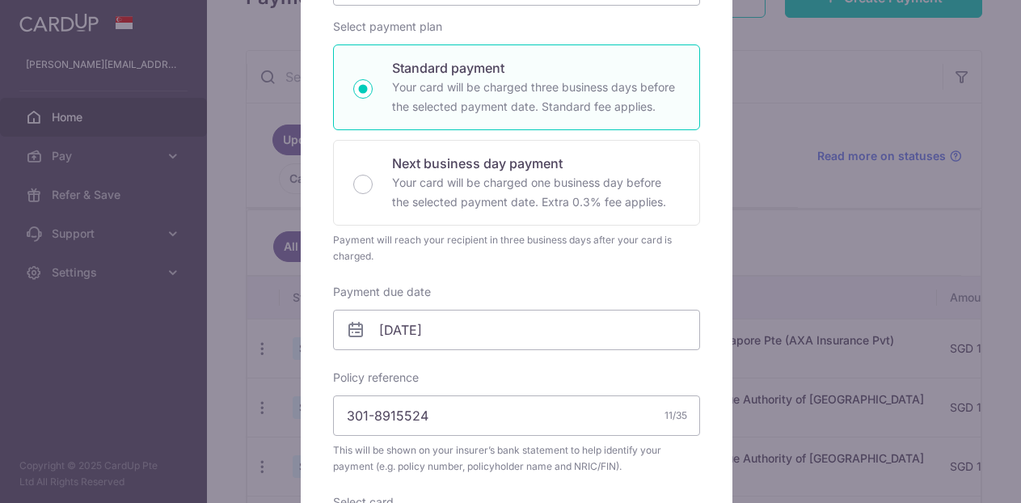
scroll to position [404, 0]
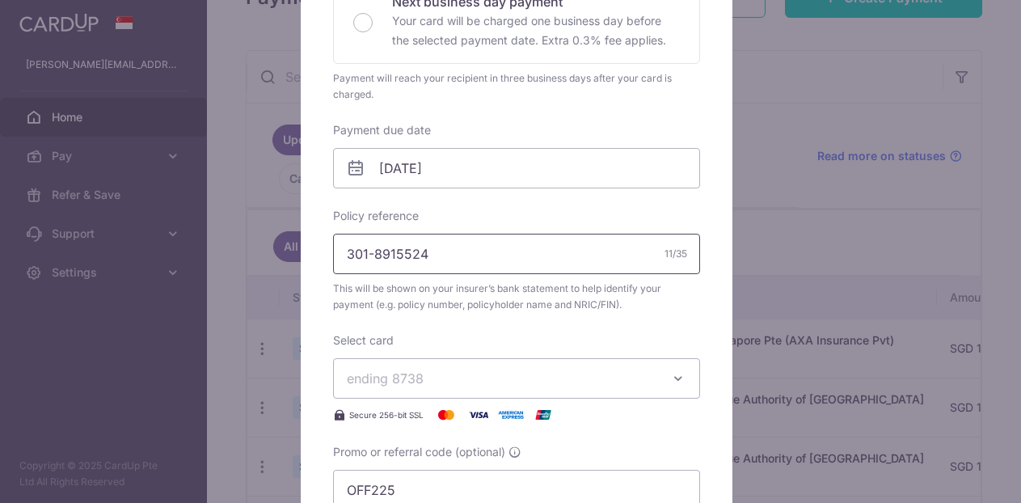
drag, startPoint x: 500, startPoint y: 263, endPoint x: 290, endPoint y: 257, distance: 209.5
click at [290, 257] on div "Edit payment By clicking apply, you will make changes to all payments to HSBC L…" at bounding box center [510, 251] width 1021 height 503
drag, startPoint x: 437, startPoint y: 251, endPoint x: 306, endPoint y: 251, distance: 131.0
click at [306, 251] on div "Edit payment By clicking apply, you will make changes to all payments to HSBC L…" at bounding box center [517, 251] width 432 height 1076
paste input "40"
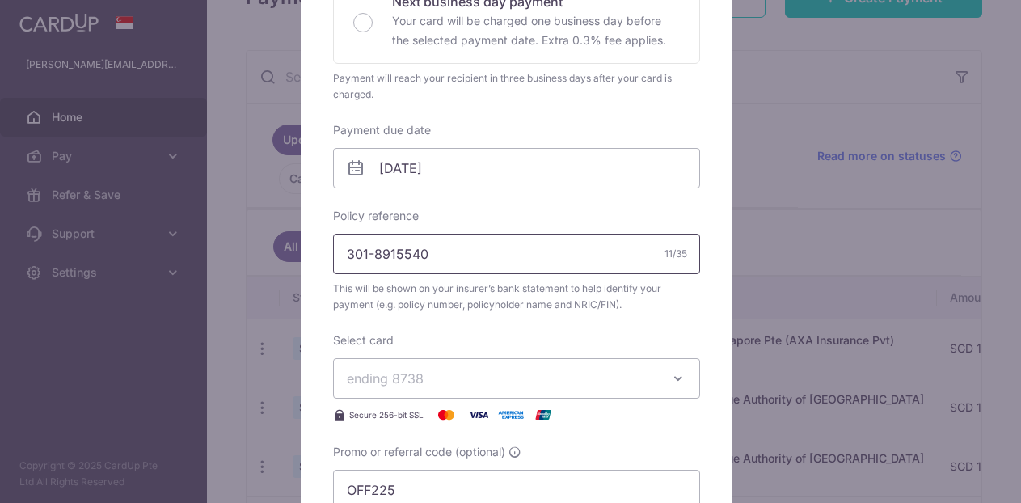
type input "301-8915540"
click at [642, 226] on div "Policy reference 301-8915540 11/35 This will be shown on your insurer’s bank st…" at bounding box center [516, 260] width 367 height 105
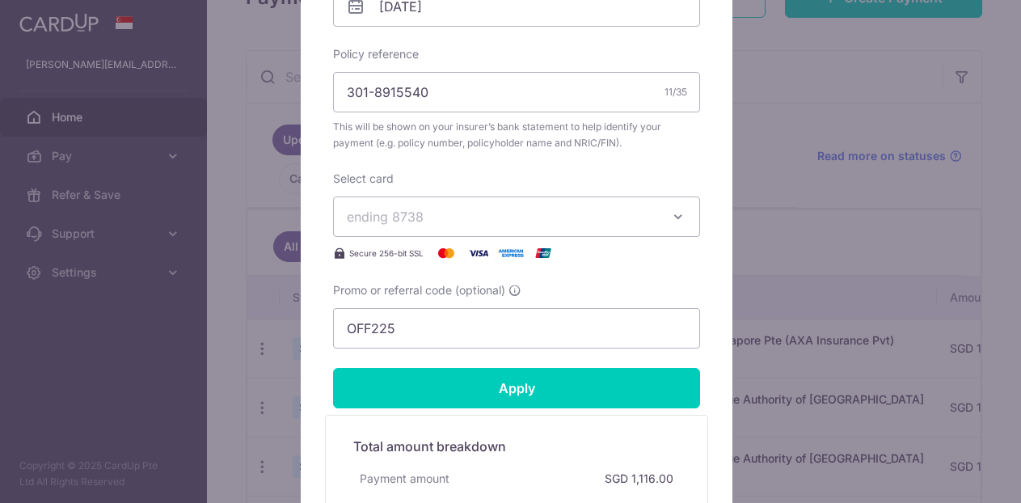
scroll to position [647, 0]
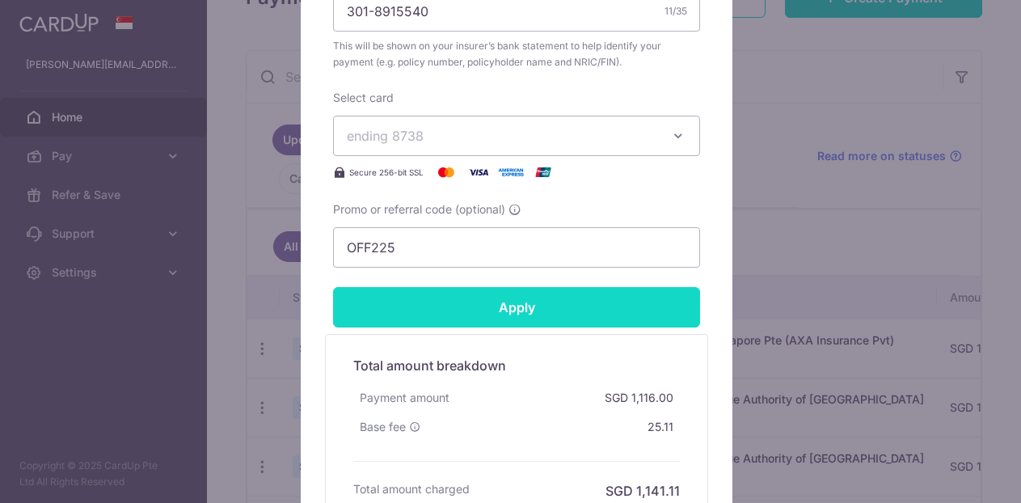
click at [629, 317] on input "Apply" at bounding box center [516, 307] width 367 height 40
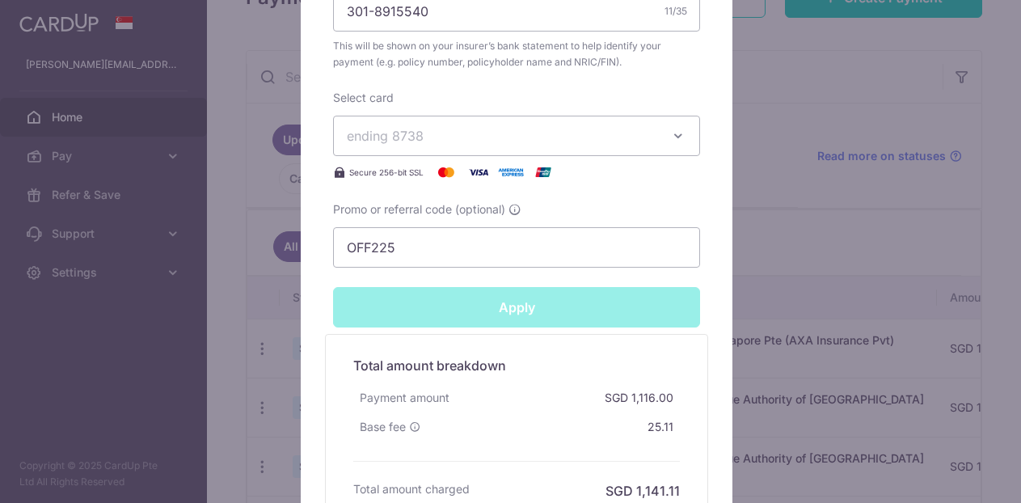
type input "Successfully Applied"
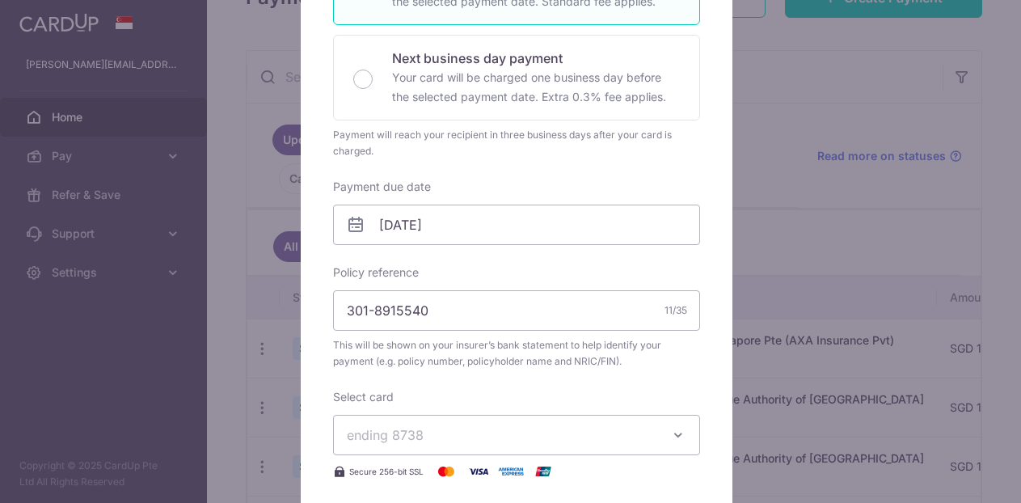
scroll to position [81, 0]
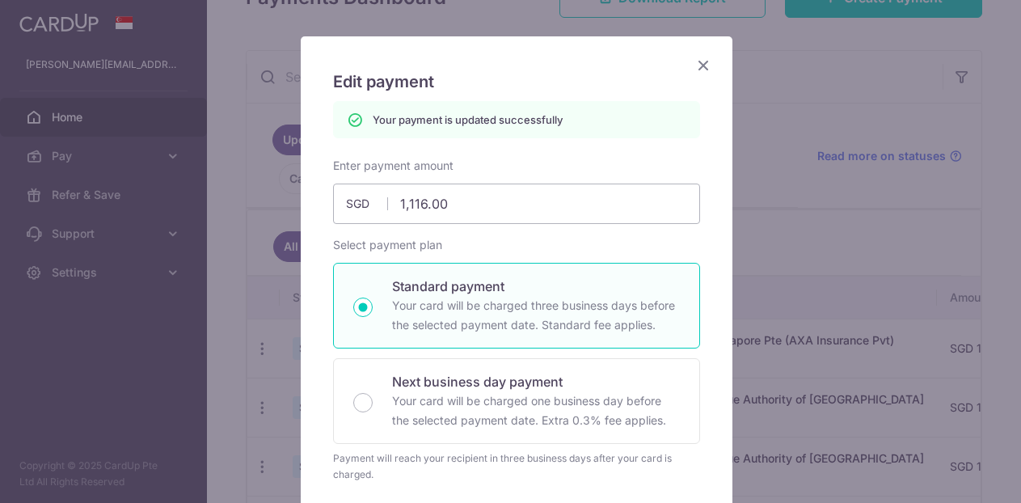
click at [700, 67] on icon "Close" at bounding box center [703, 65] width 19 height 20
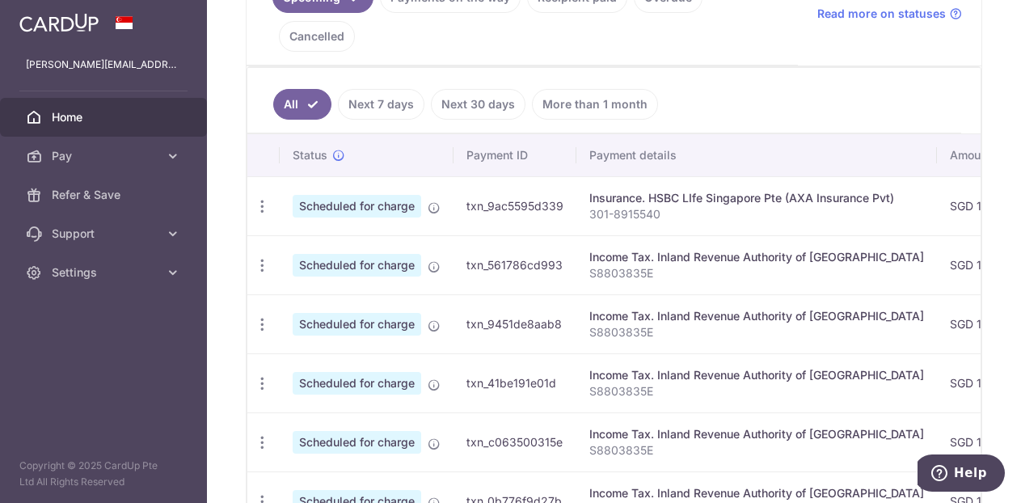
scroll to position [162, 0]
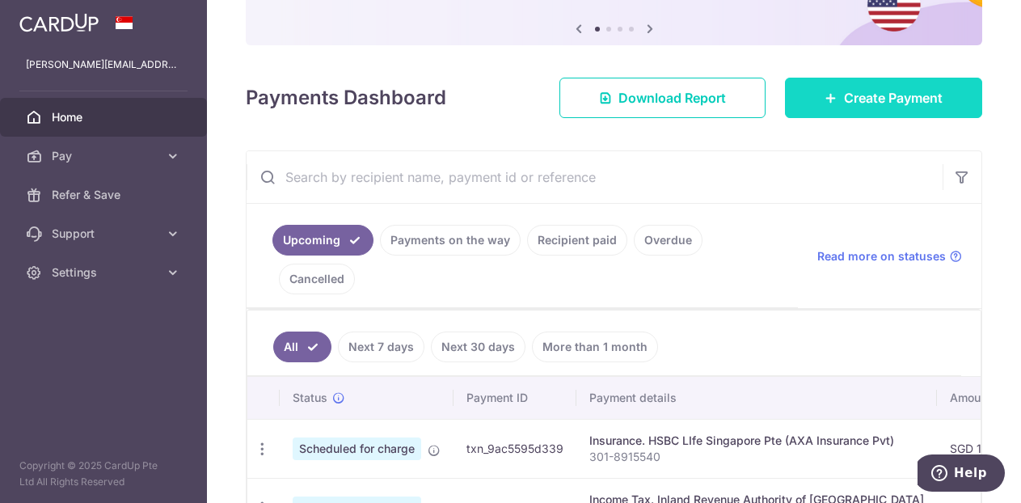
click at [849, 95] on span "Create Payment" at bounding box center [893, 97] width 99 height 19
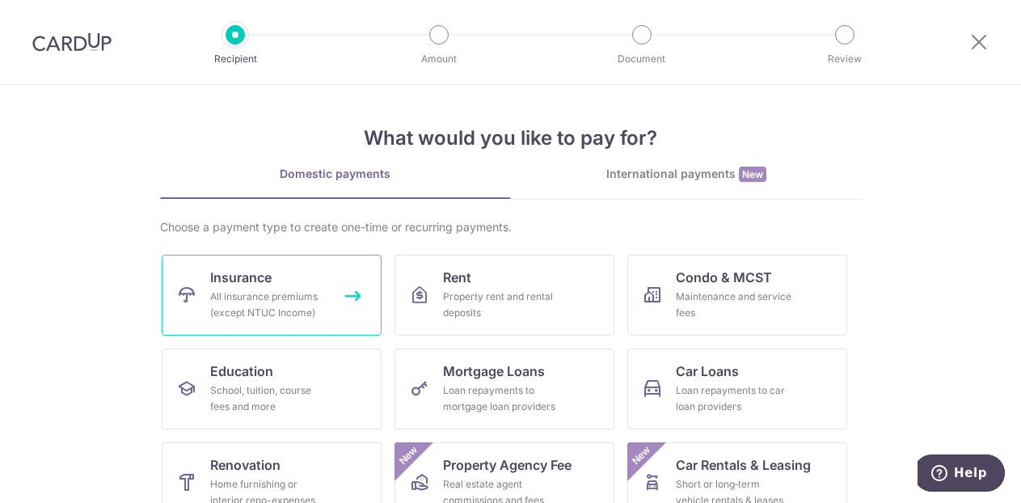
click at [315, 292] on div "All insurance premiums (except NTUC Income)" at bounding box center [268, 305] width 116 height 32
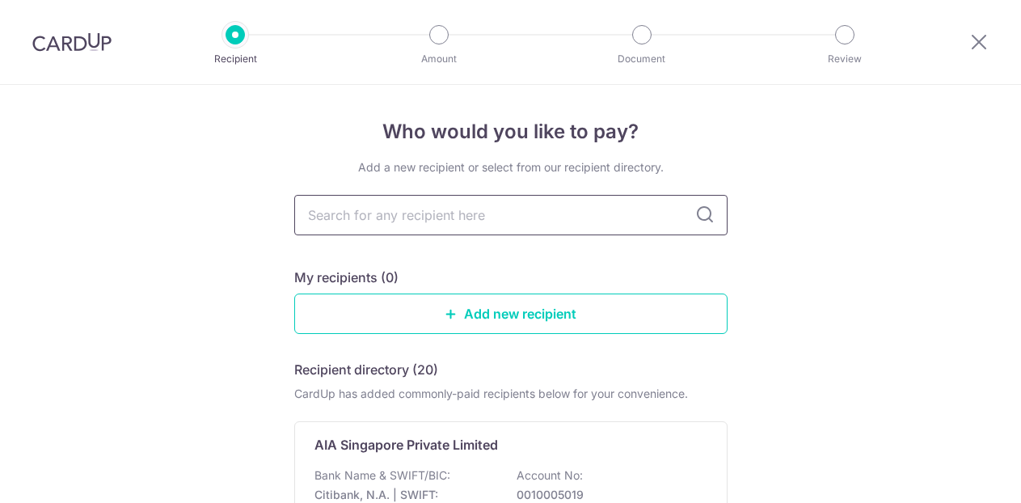
click at [501, 220] on input "text" at bounding box center [510, 215] width 433 height 40
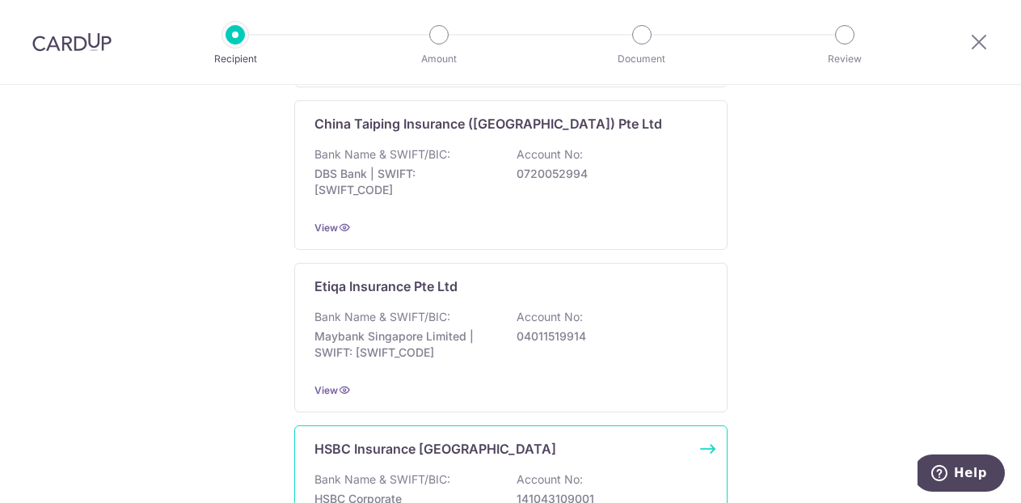
scroll to position [970, 0]
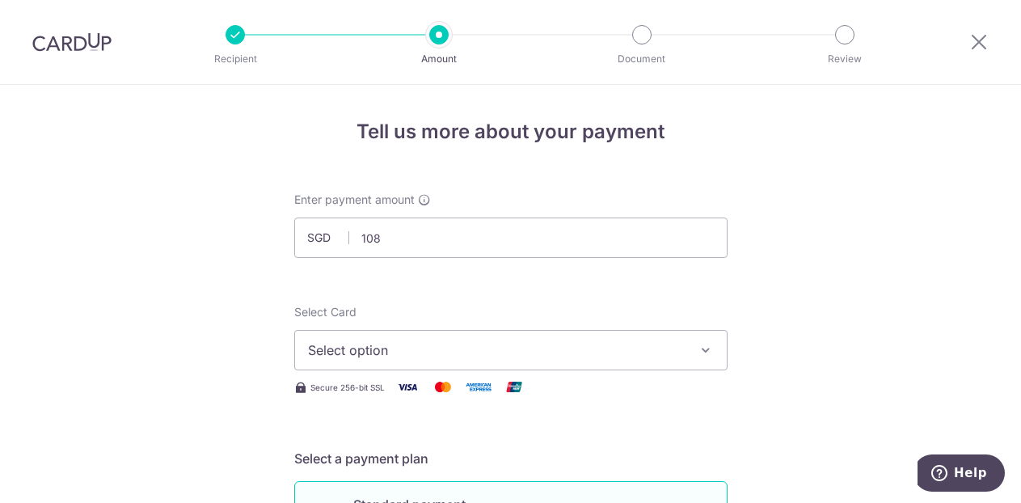
type input "108.00"
click at [682, 358] on button "Select option" at bounding box center [510, 350] width 433 height 40
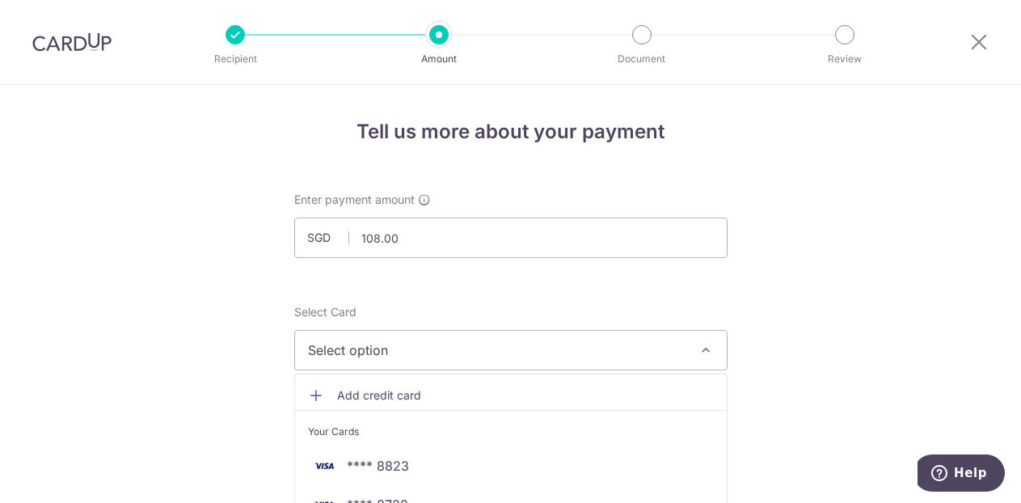
scroll to position [162, 0]
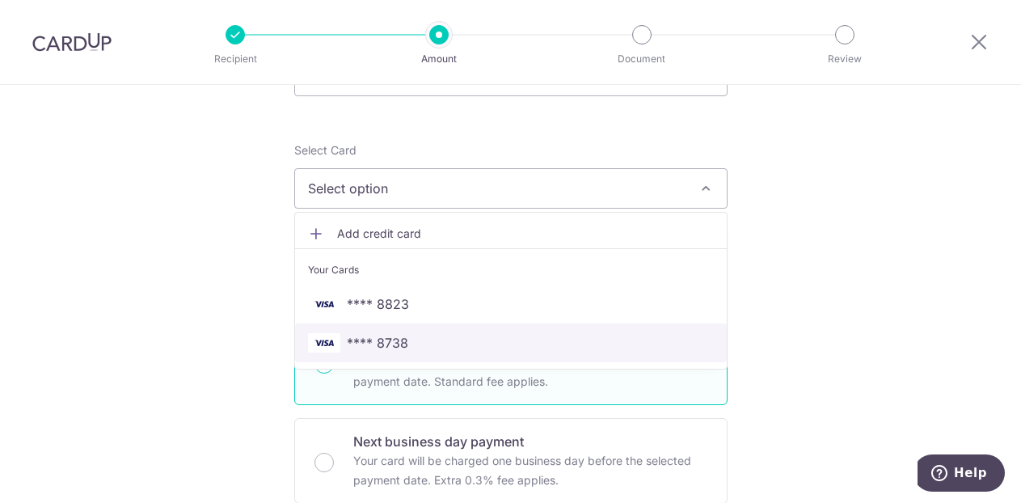
click at [585, 351] on span "**** 8738" at bounding box center [511, 342] width 406 height 19
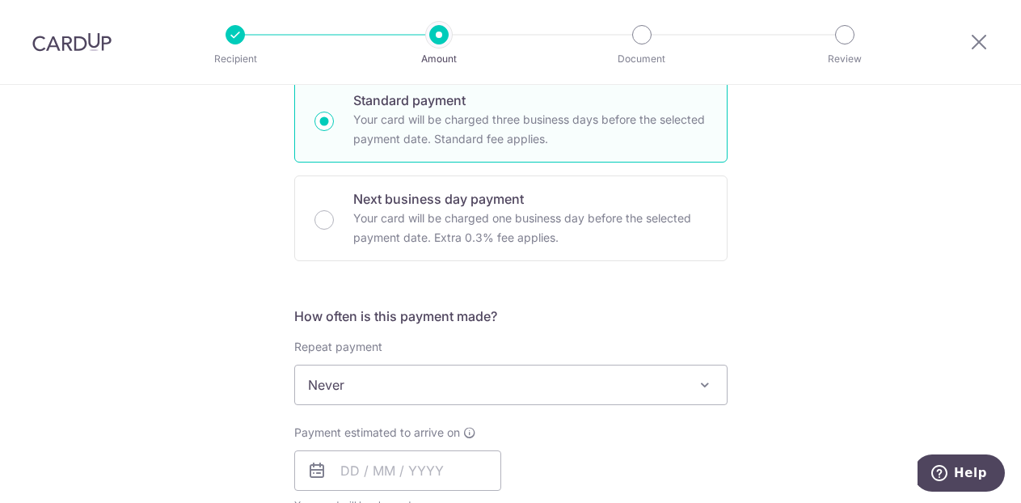
scroll to position [566, 0]
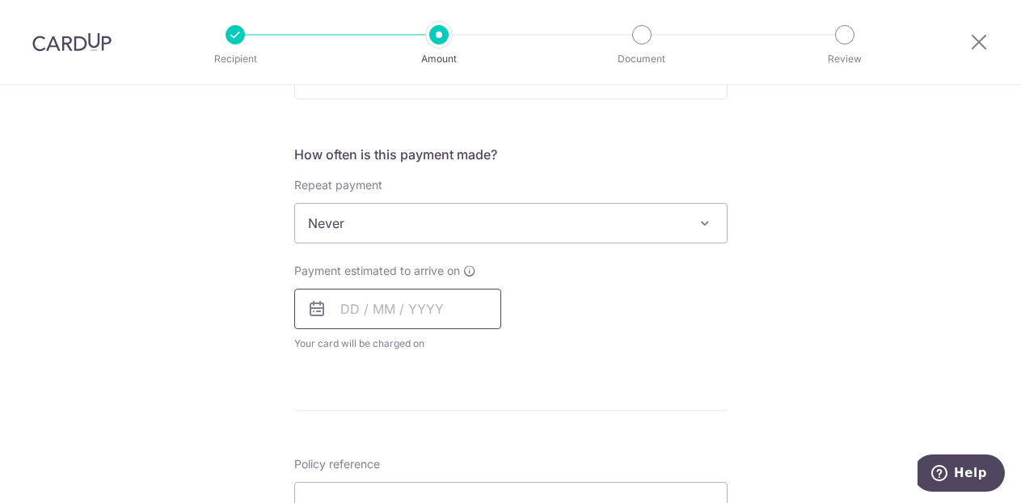
click at [326, 309] on input "text" at bounding box center [397, 309] width 207 height 40
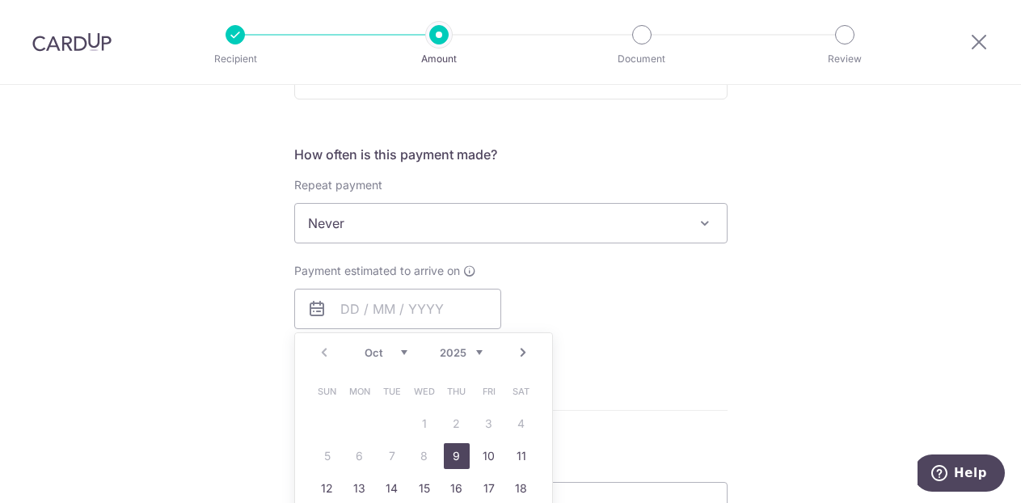
click at [462, 446] on link "9" at bounding box center [457, 456] width 26 height 26
type input "[DATE]"
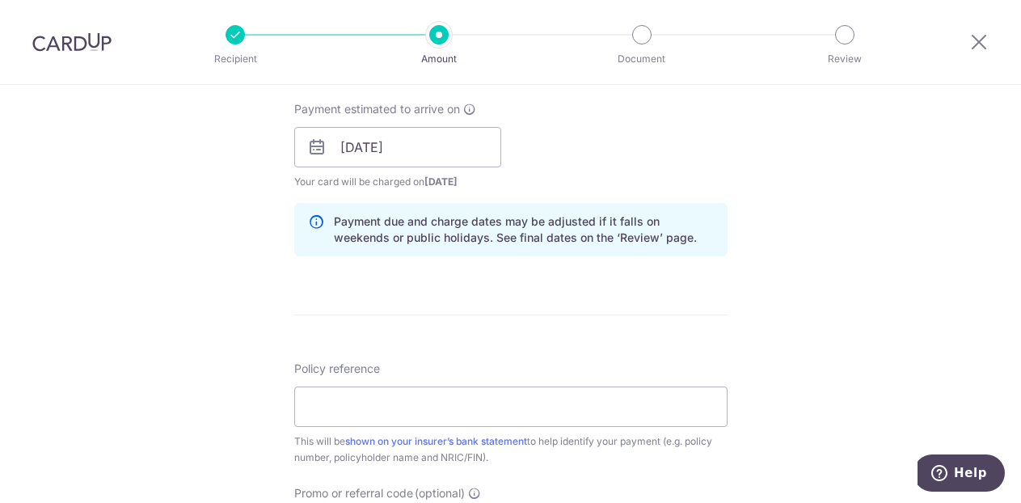
scroll to position [889, 0]
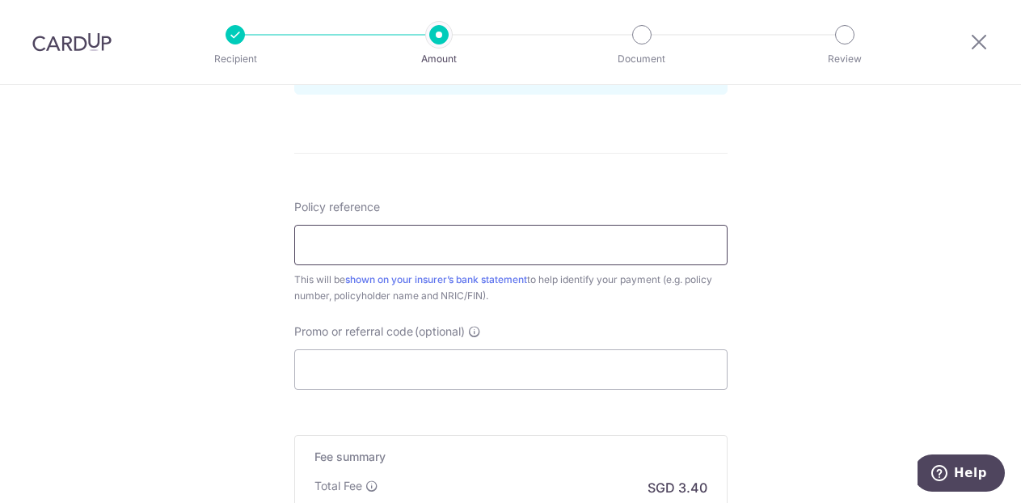
click at [590, 253] on input "Policy reference" at bounding box center [510, 245] width 433 height 40
paste input "301-8915540"
drag, startPoint x: 422, startPoint y: 243, endPoint x: 289, endPoint y: 244, distance: 133.4
paste input "24"
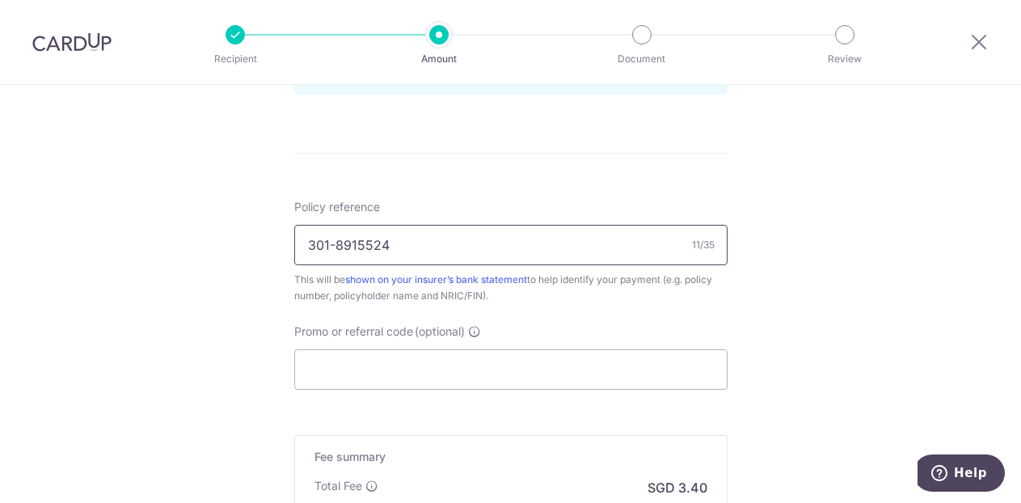
type input "301-8915524"
click at [547, 376] on input "Promo or referral code (optional)" at bounding box center [510, 369] width 433 height 40
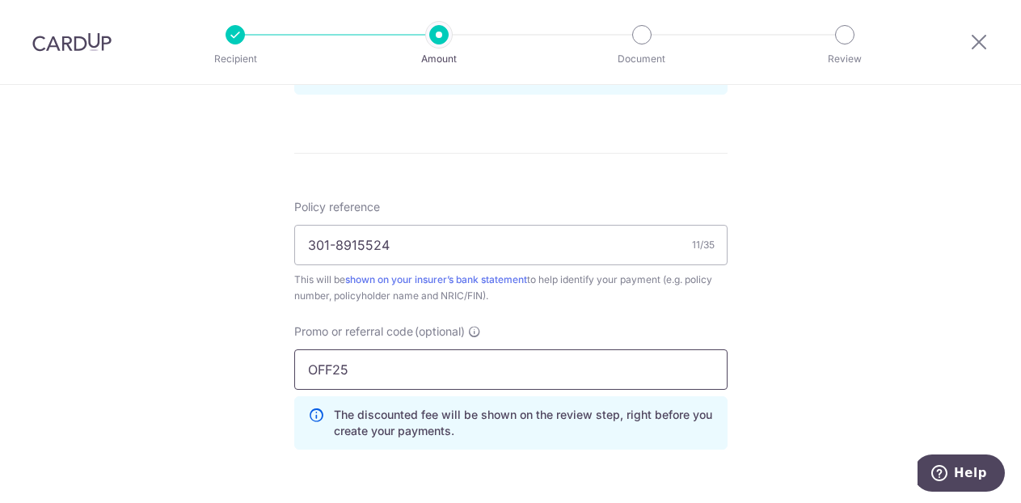
type input "OFF25"
click at [893, 182] on div "Tell us more about your payment Enter payment amount SGD 108.00 108.00 Select C…" at bounding box center [510, 30] width 1021 height 1668
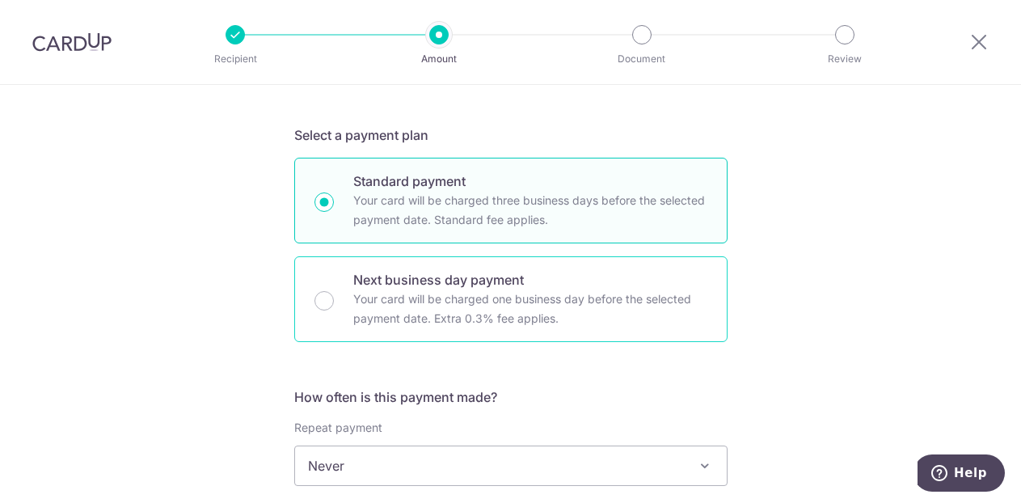
scroll to position [81, 0]
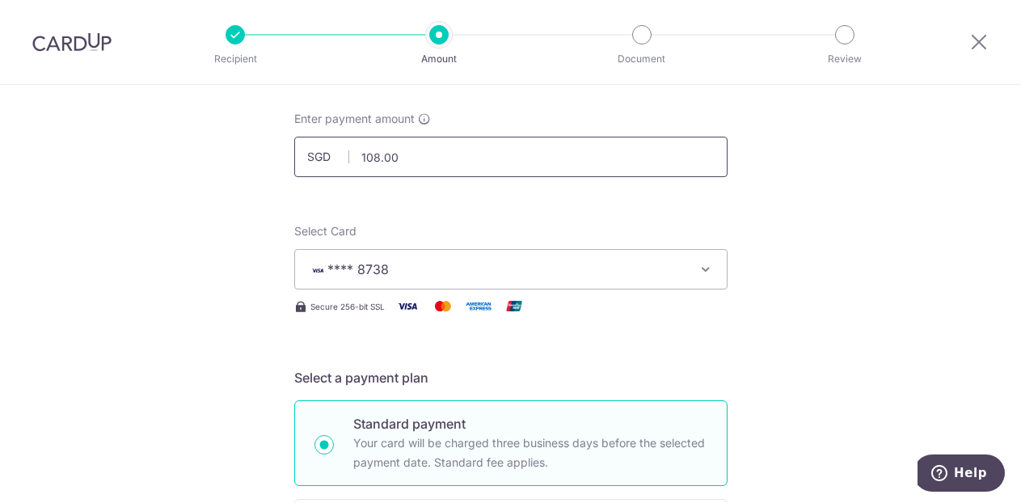
drag, startPoint x: 546, startPoint y: 141, endPoint x: 64, endPoint y: 108, distance: 483.0
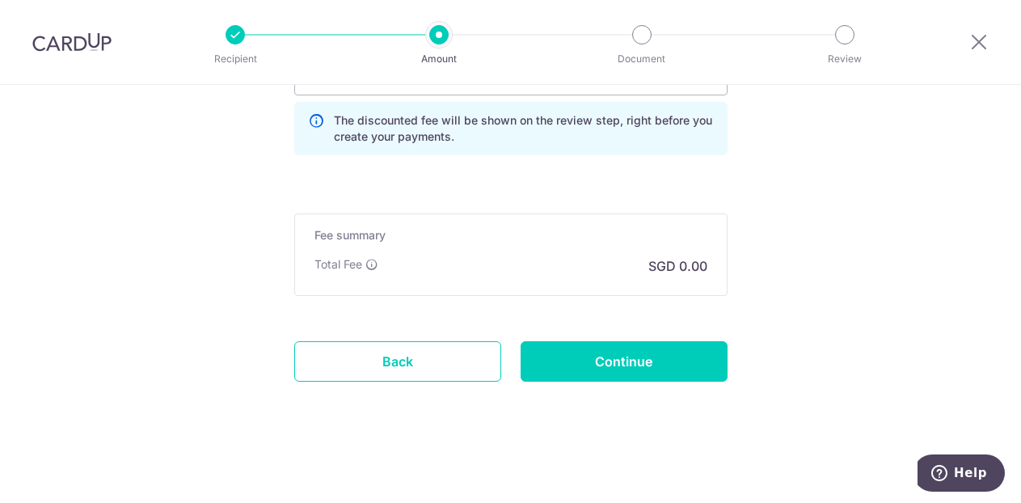
scroll to position [1103, 0]
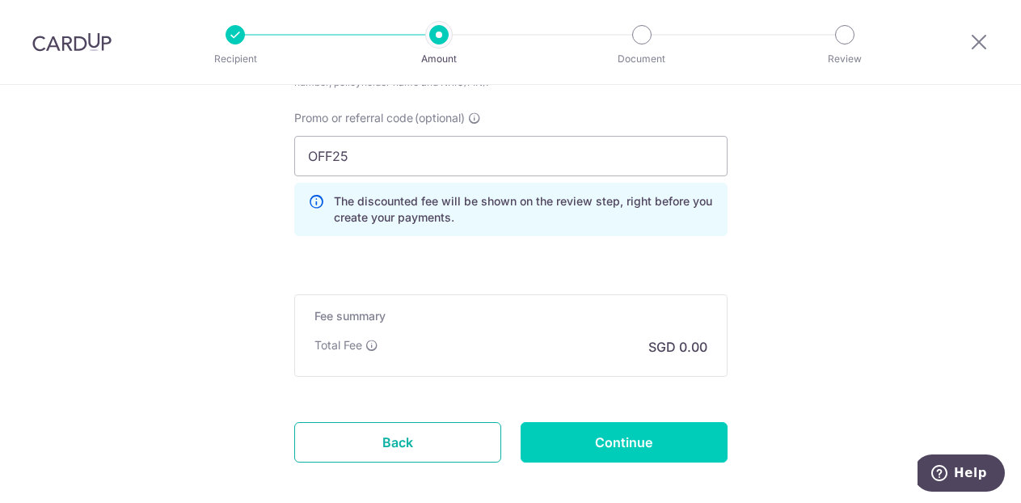
drag, startPoint x: 383, startPoint y: 425, endPoint x: 577, endPoint y: 79, distance: 396.7
click at [383, 425] on link "Back" at bounding box center [397, 442] width 207 height 40
